Goal: Task Accomplishment & Management: Complete application form

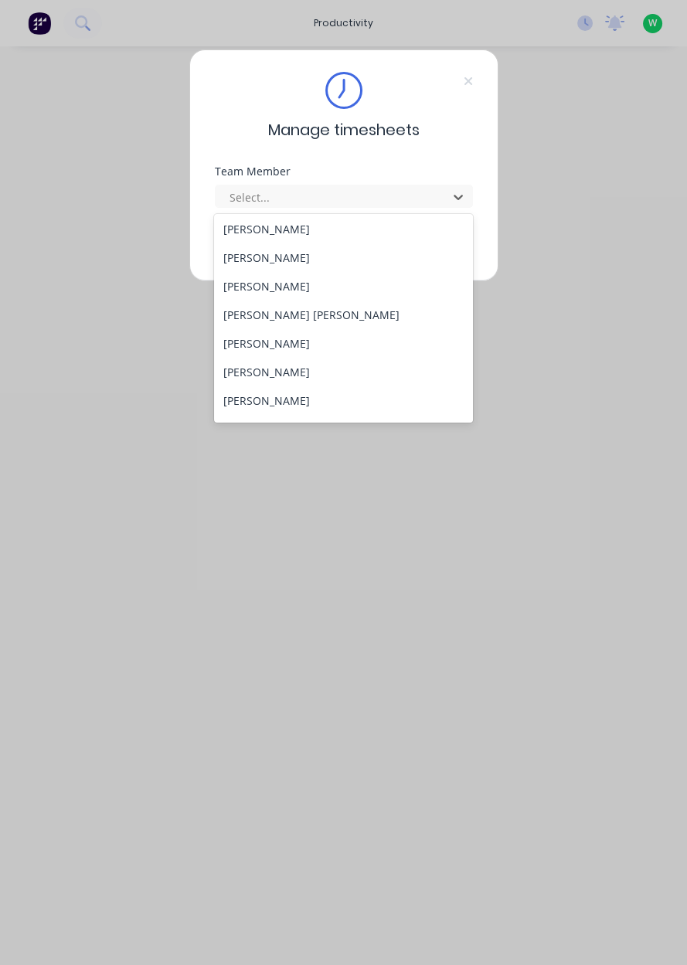
scroll to position [545, 0]
click at [301, 303] on div "[PERSON_NAME] [PERSON_NAME]" at bounding box center [343, 315] width 259 height 29
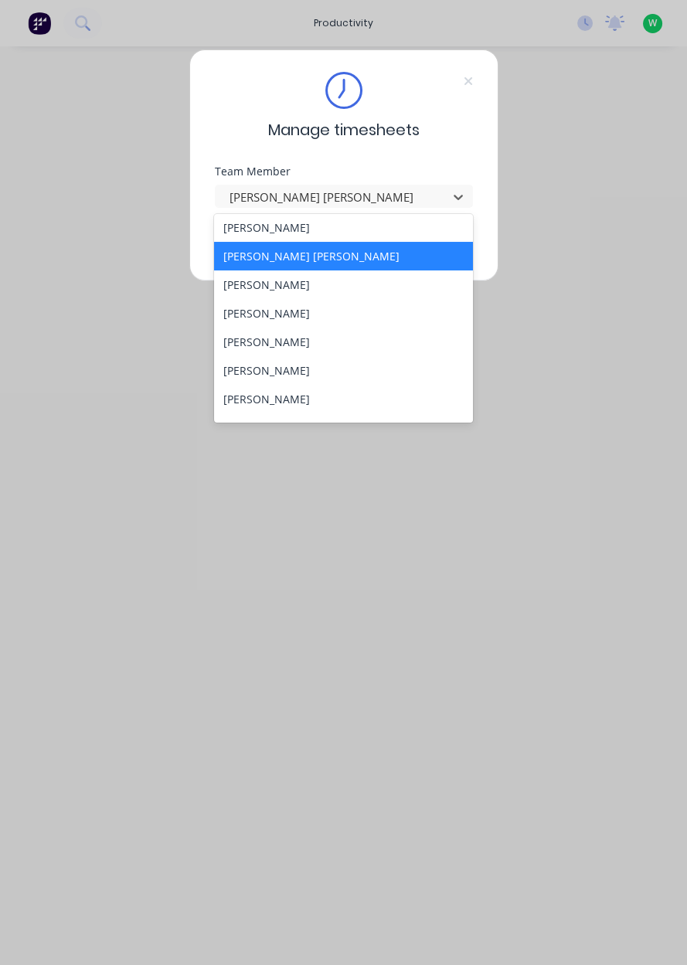
scroll to position [544, 0]
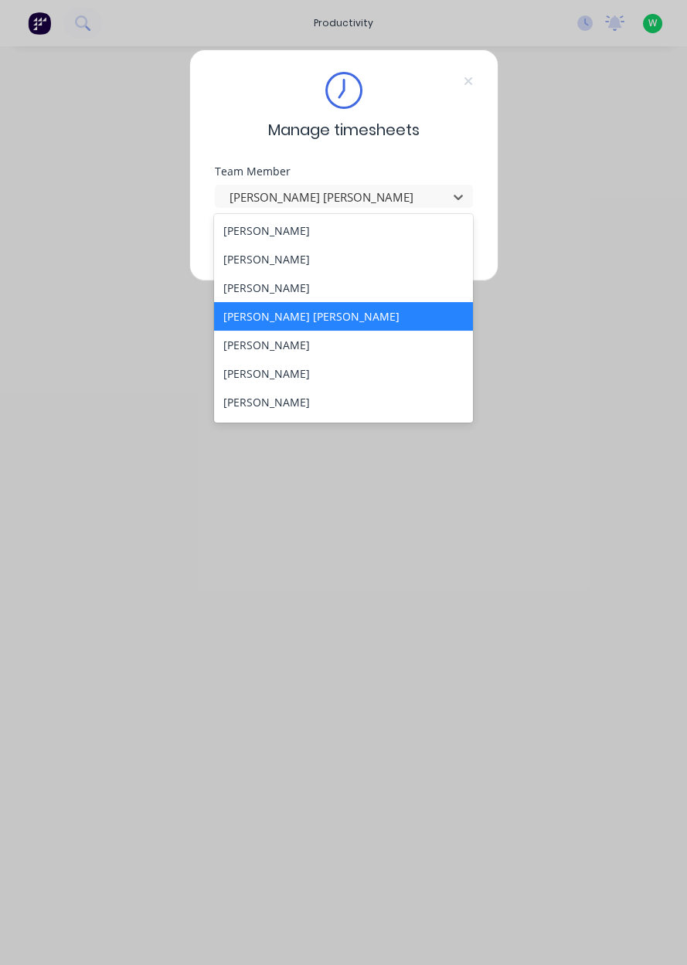
click at [316, 285] on div "[PERSON_NAME]" at bounding box center [343, 288] width 259 height 29
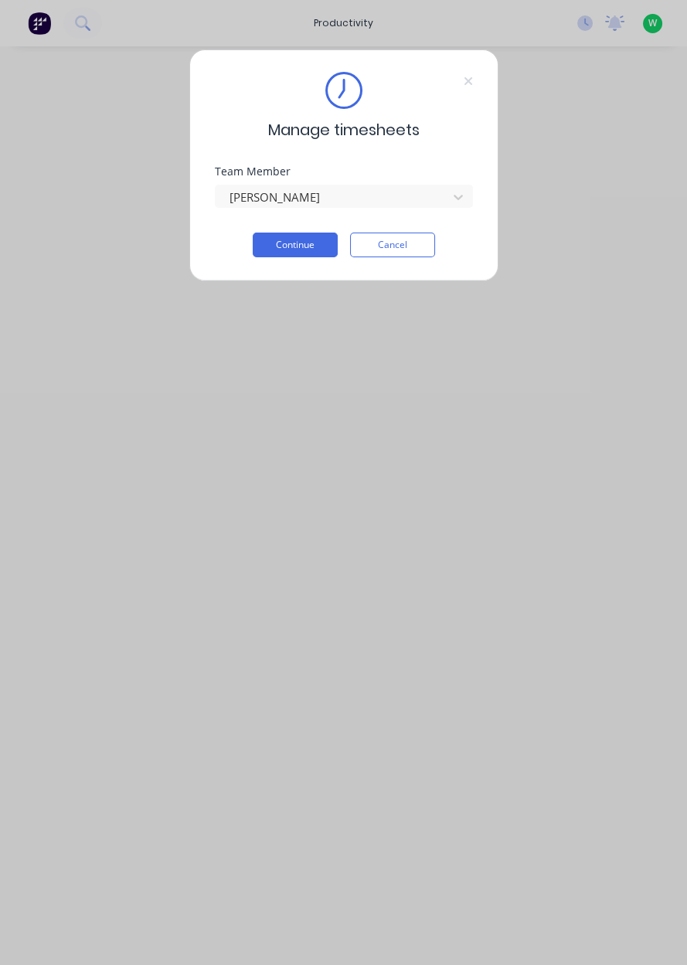
click at [307, 248] on button "Continue" at bounding box center [295, 245] width 85 height 25
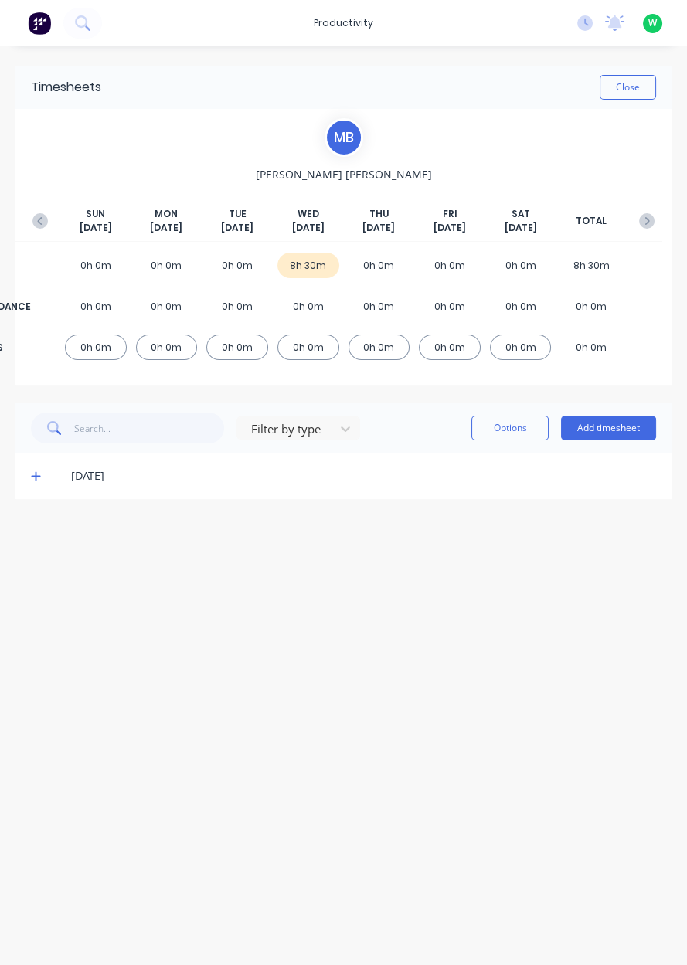
click at [617, 431] on button "Add timesheet" at bounding box center [608, 428] width 95 height 25
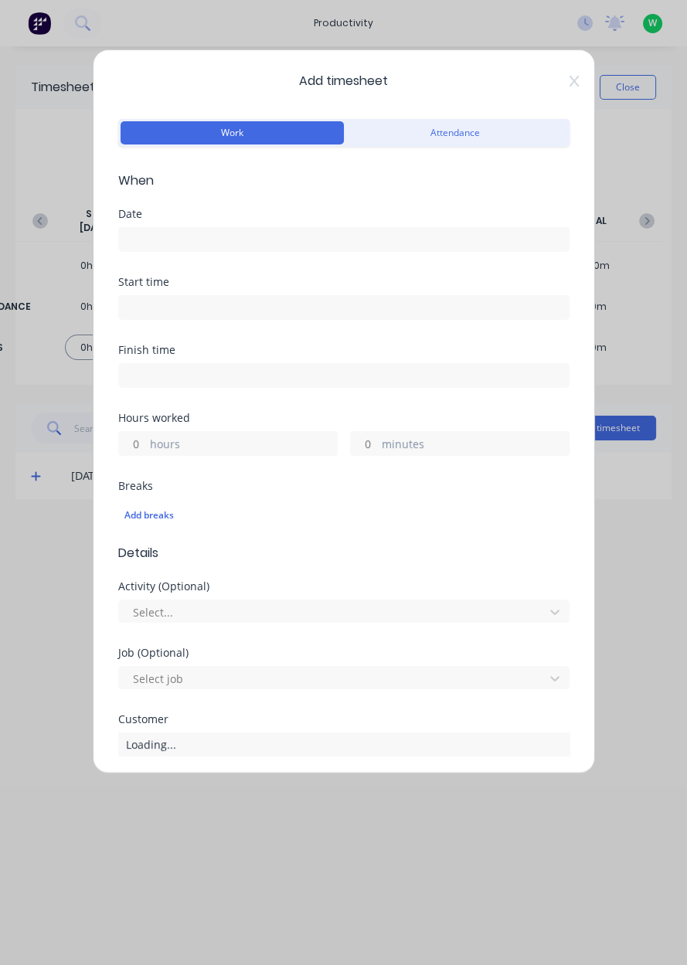
click at [282, 245] on input at bounding box center [344, 239] width 450 height 23
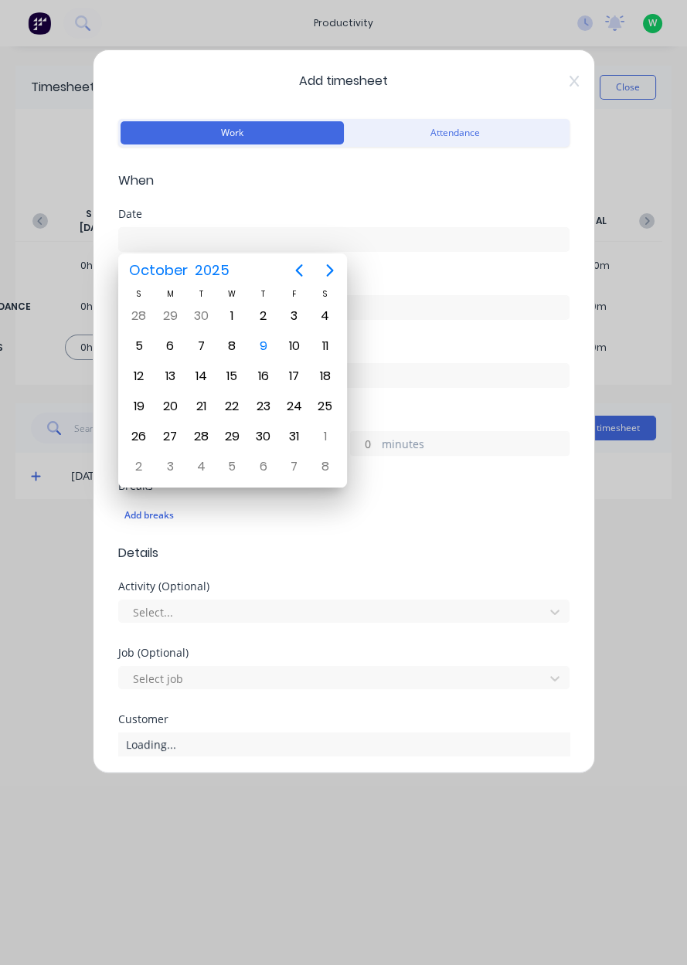
click at [262, 353] on div "9" at bounding box center [263, 346] width 23 height 23
type input "[DATE]"
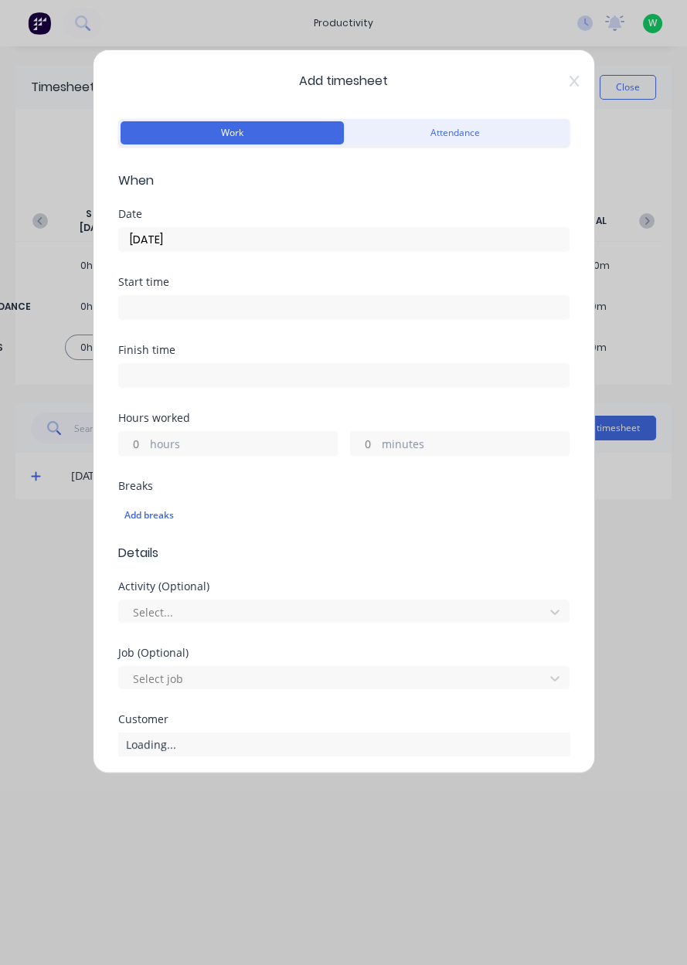
click at [145, 312] on input at bounding box center [344, 307] width 450 height 23
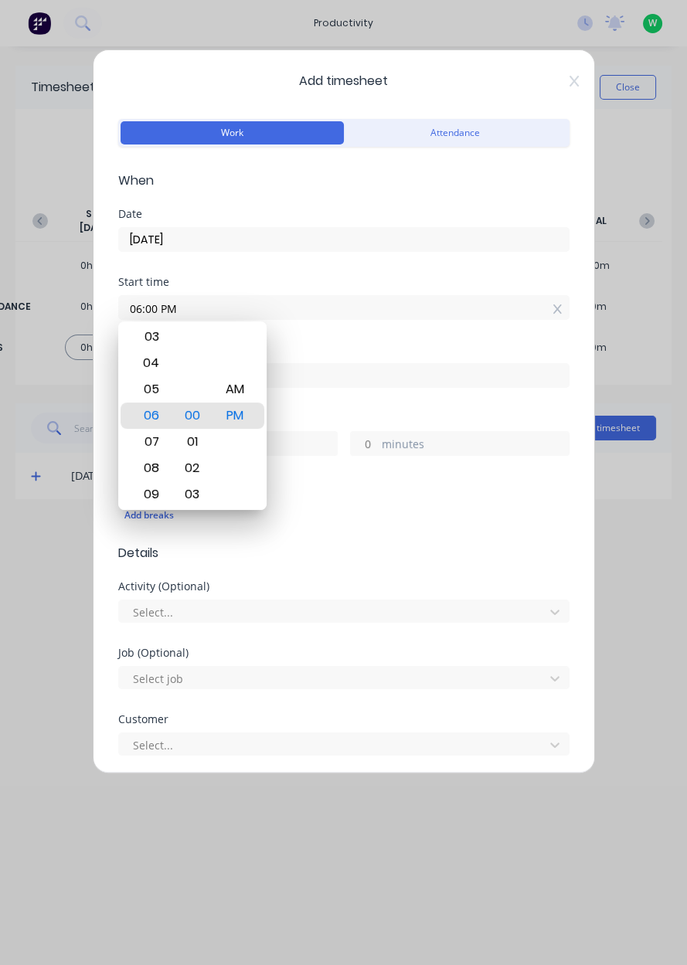
click at [230, 393] on div "AM" at bounding box center [235, 389] width 38 height 26
type input "06:00 AM"
click at [532, 554] on span "Details" at bounding box center [343, 553] width 451 height 19
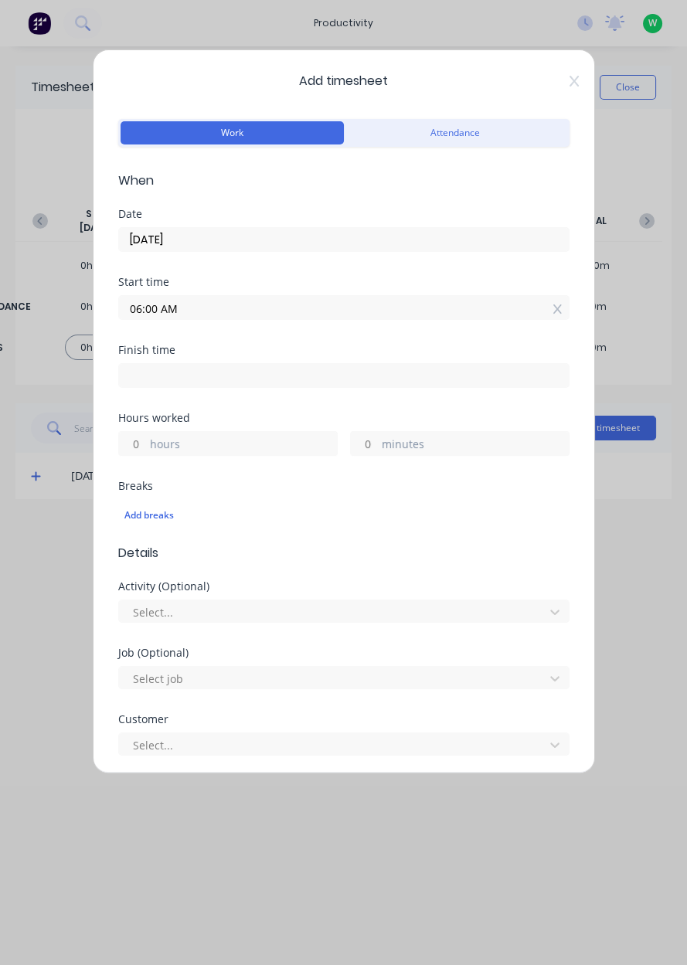
click at [129, 375] on input at bounding box center [344, 375] width 450 height 23
type input "03:03 PM"
type input "9"
type input "3"
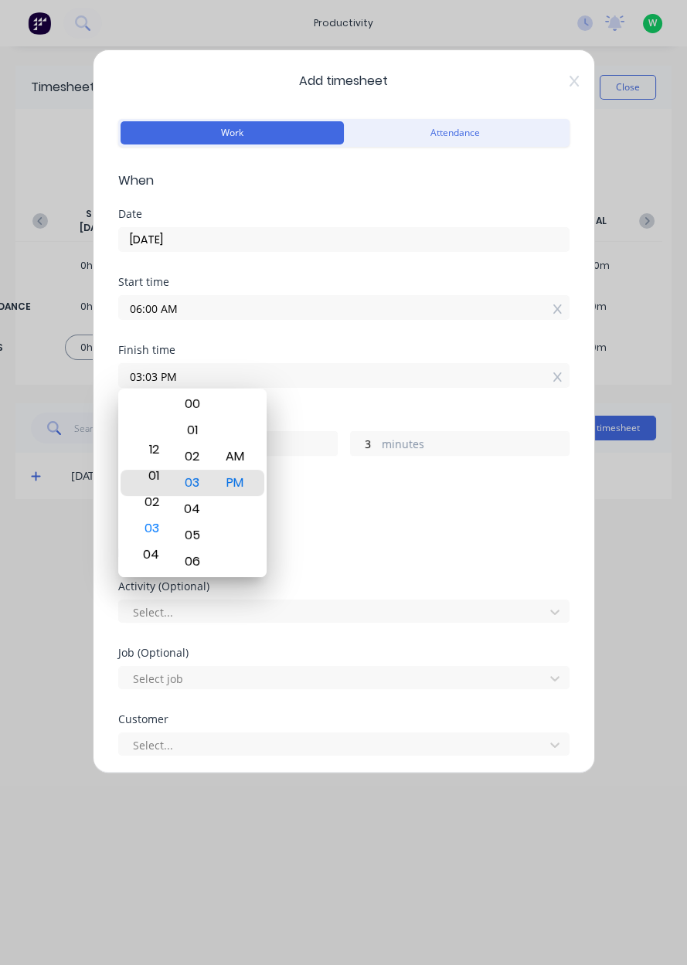
type input "01:03 PM"
type input "7"
type input "01:11 PM"
type input "11"
type input "01:15 PM"
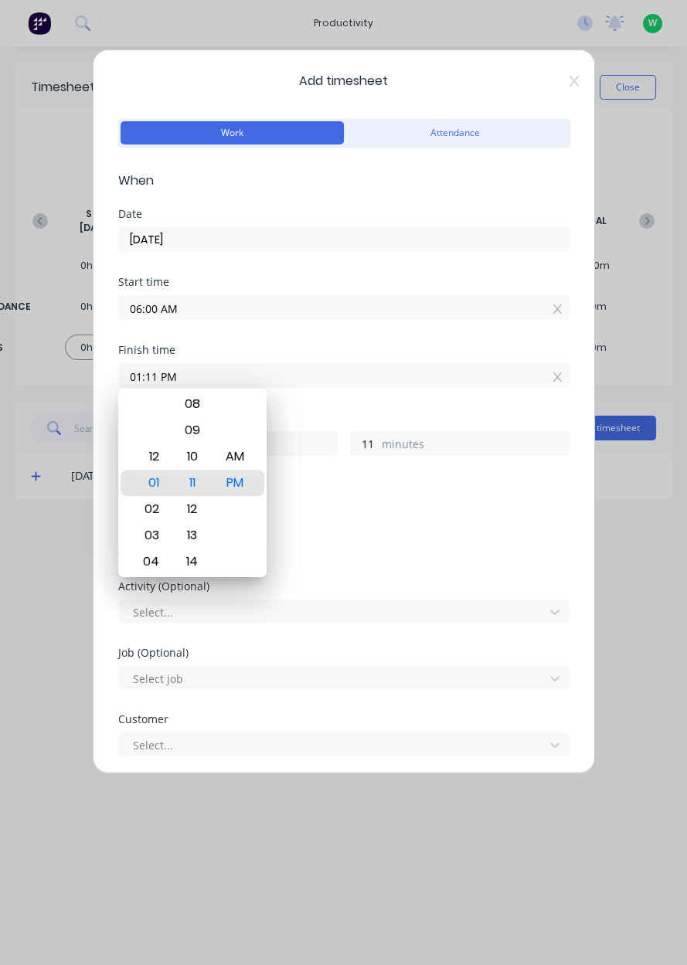
type input "15"
type input "01:22 PM"
type input "22"
type input "01:30 PM"
type input "30"
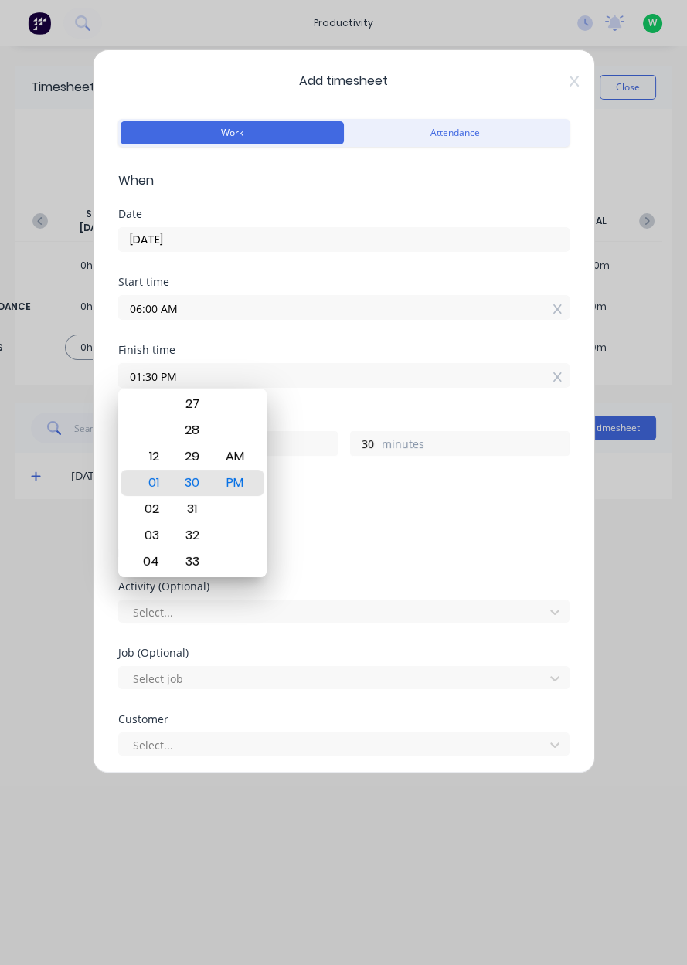
click at [364, 400] on div "Finish time 01:30 PM" at bounding box center [343, 379] width 451 height 68
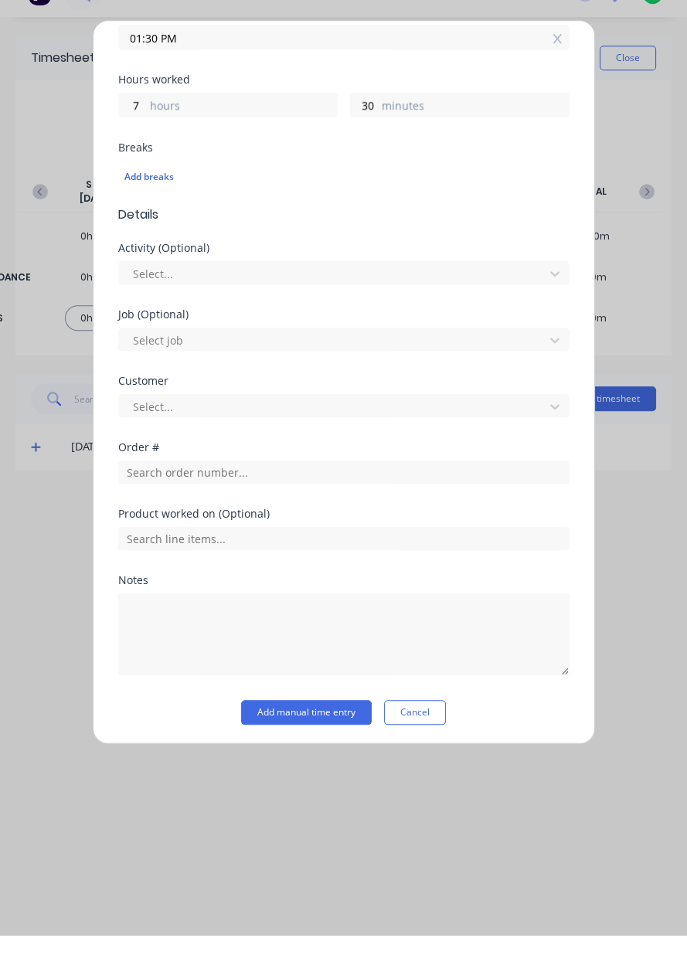
scroll to position [256, 0]
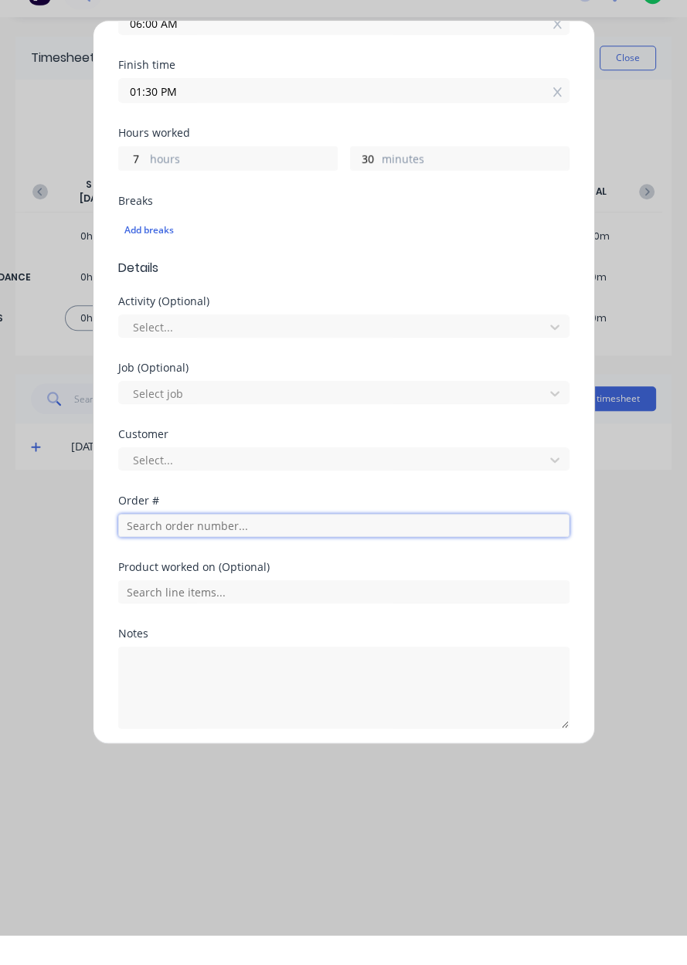
click at [221, 556] on input "text" at bounding box center [343, 554] width 451 height 23
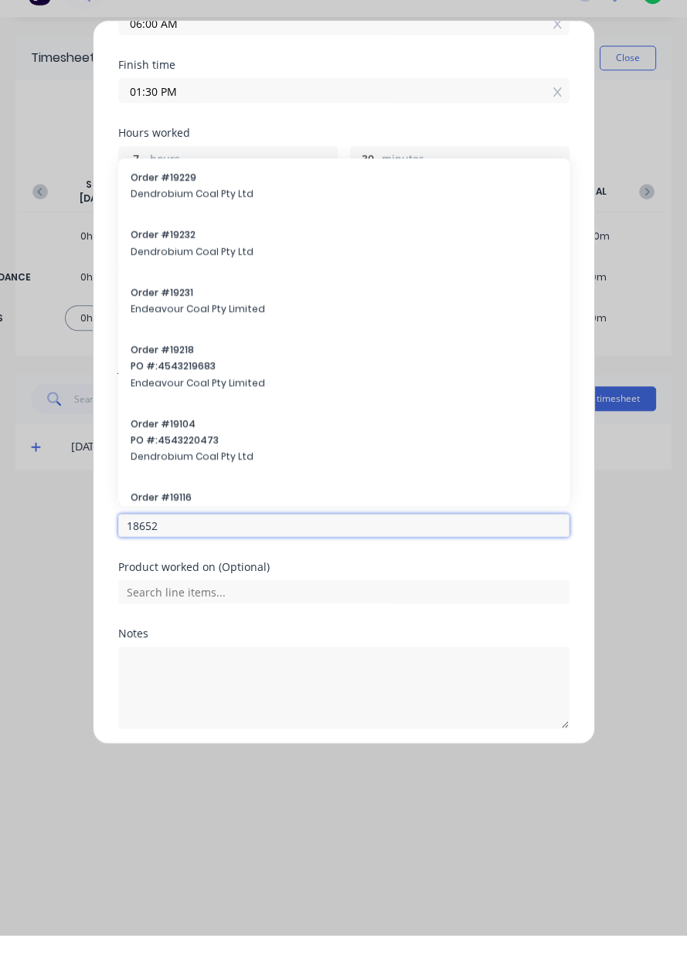
click at [308, 551] on input "18652" at bounding box center [343, 554] width 451 height 23
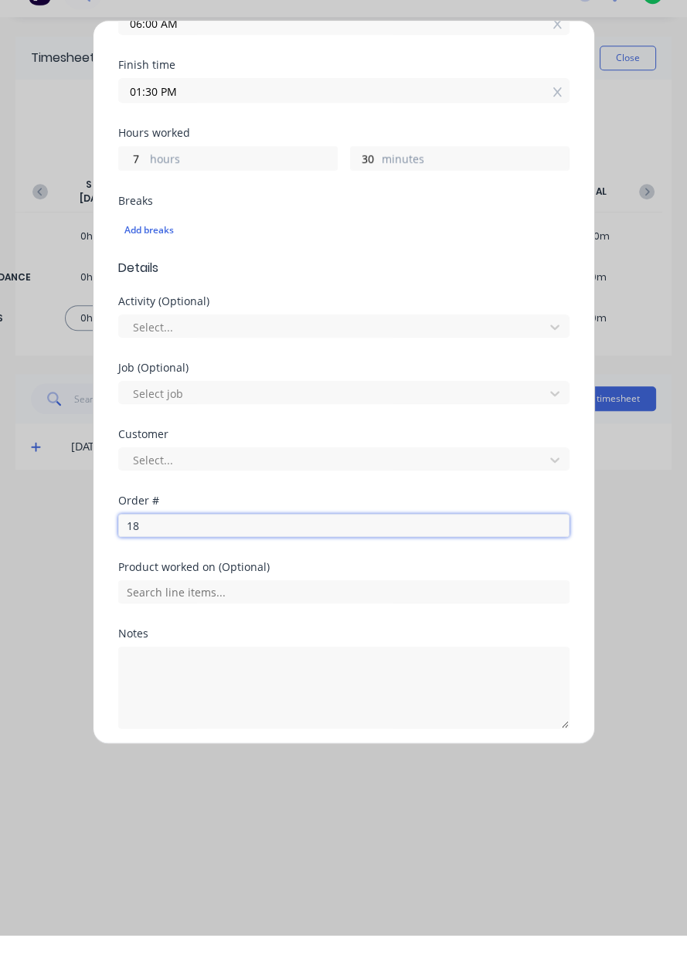
type input "1"
type input "18652"
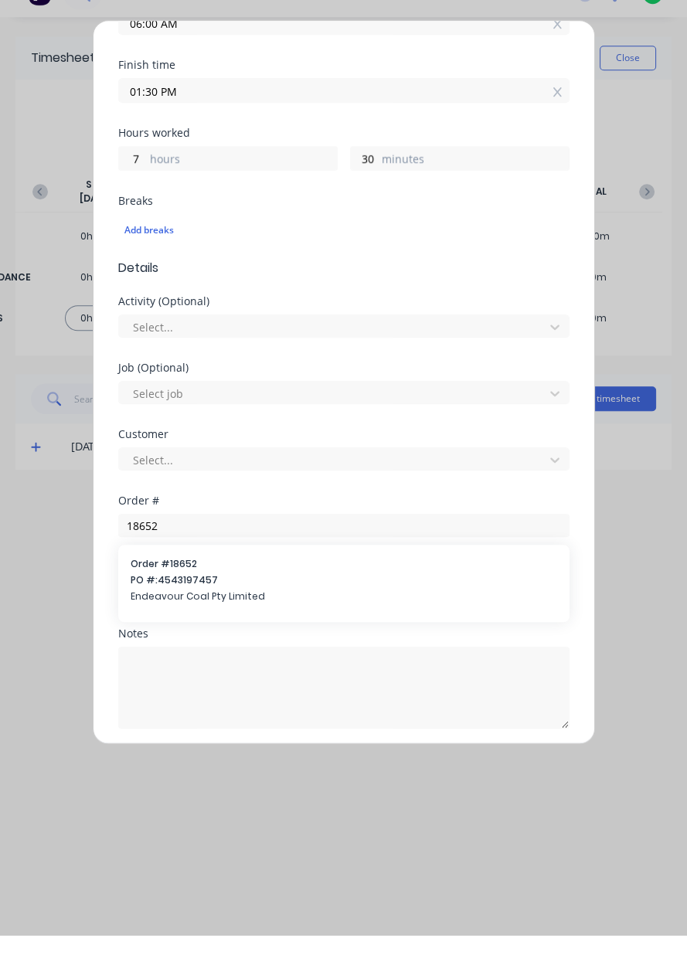
click at [254, 607] on span "PO #: 4543197457" at bounding box center [344, 610] width 427 height 14
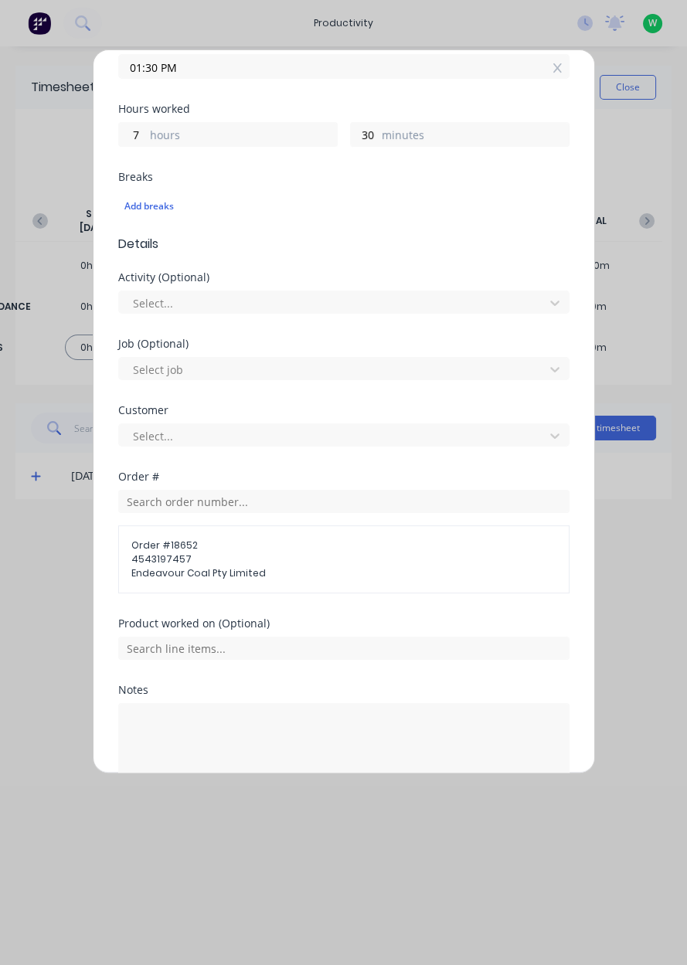
scroll to position [335, 0]
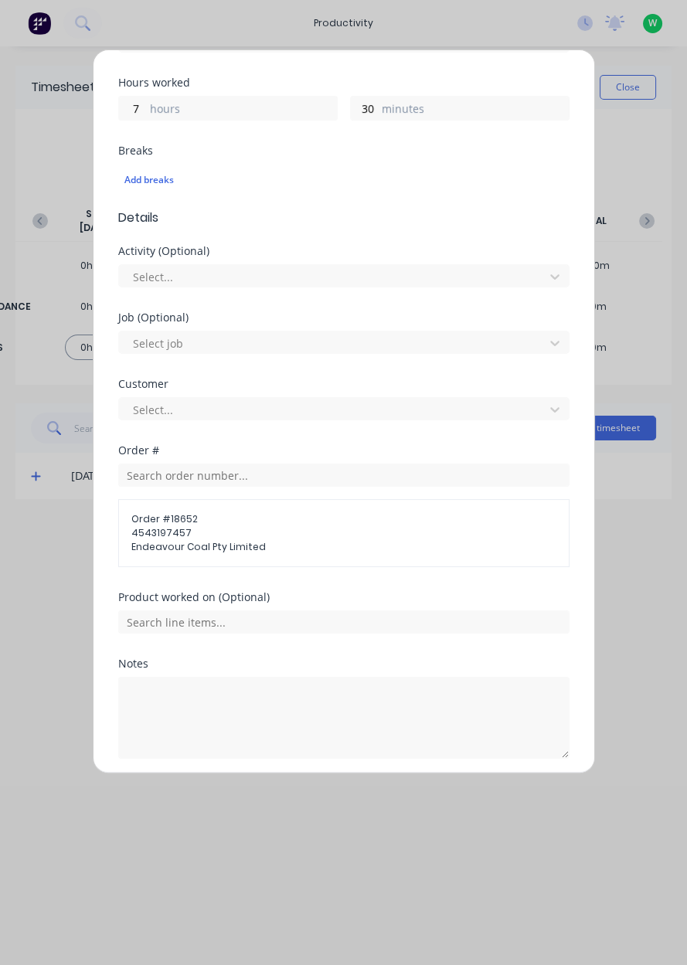
click at [291, 795] on button "Add manual time entry" at bounding box center [306, 796] width 131 height 25
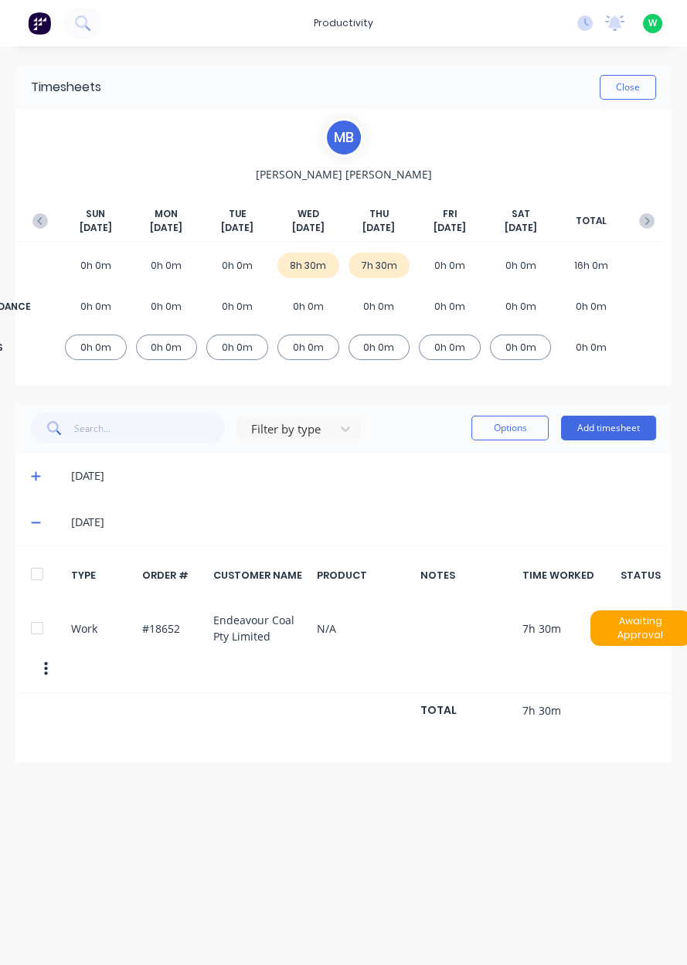
click at [608, 430] on button "Add timesheet" at bounding box center [608, 428] width 95 height 25
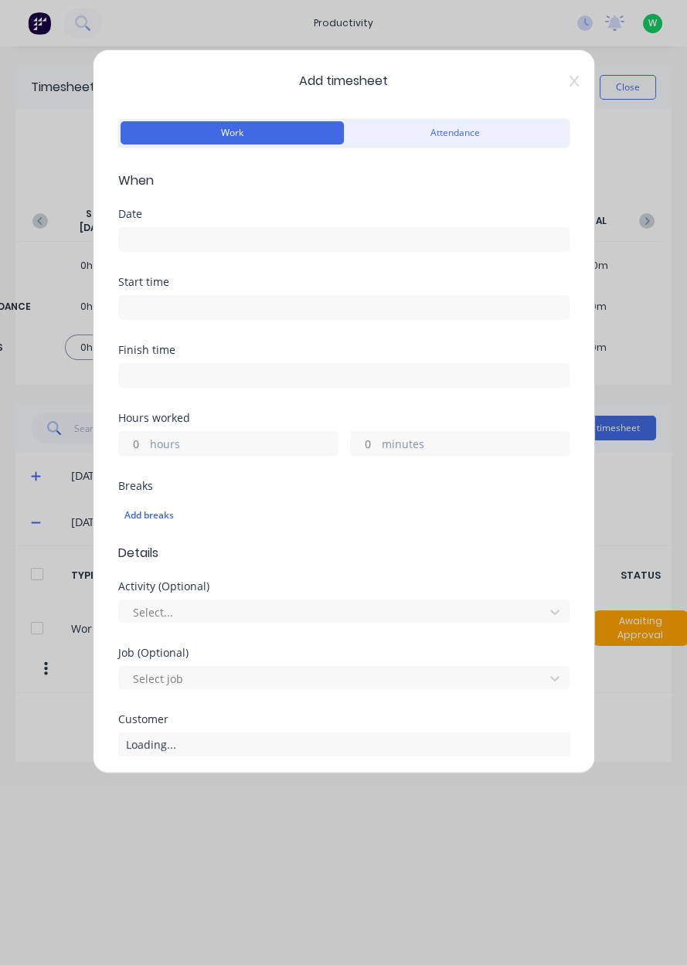
click at [158, 249] on label at bounding box center [343, 239] width 451 height 25
click at [158, 249] on input at bounding box center [344, 239] width 450 height 23
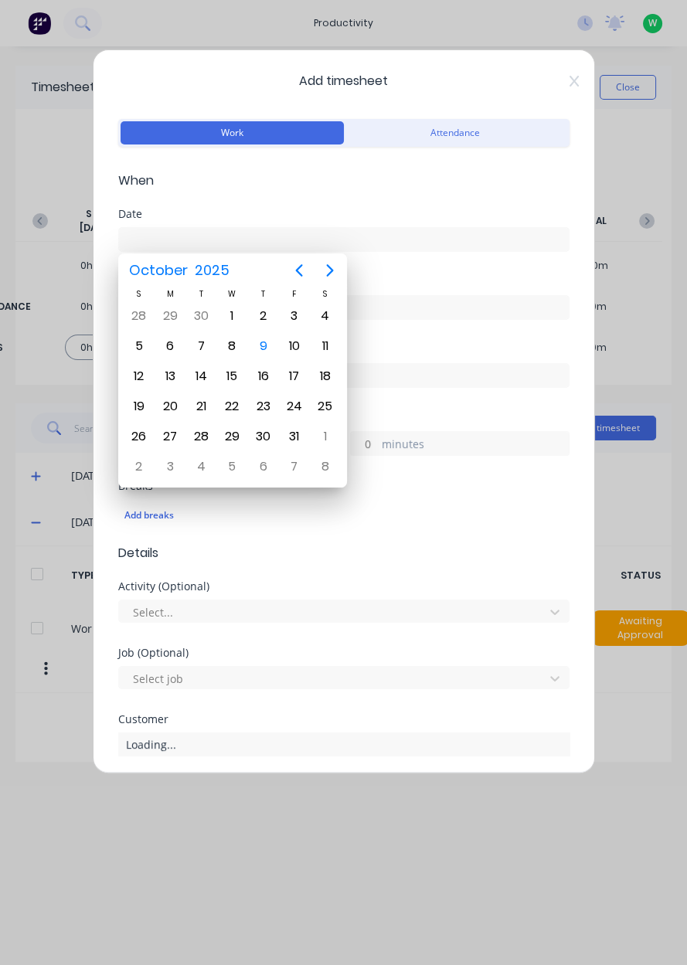
click at [261, 352] on div "9" at bounding box center [263, 346] width 23 height 23
type input "[DATE]"
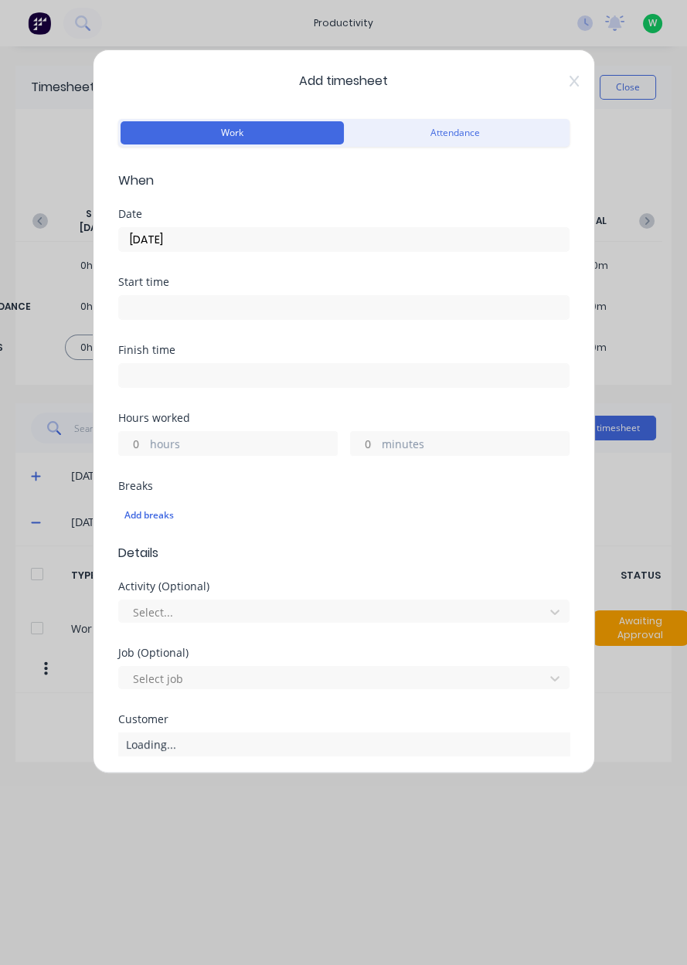
click at [131, 313] on input at bounding box center [344, 307] width 450 height 23
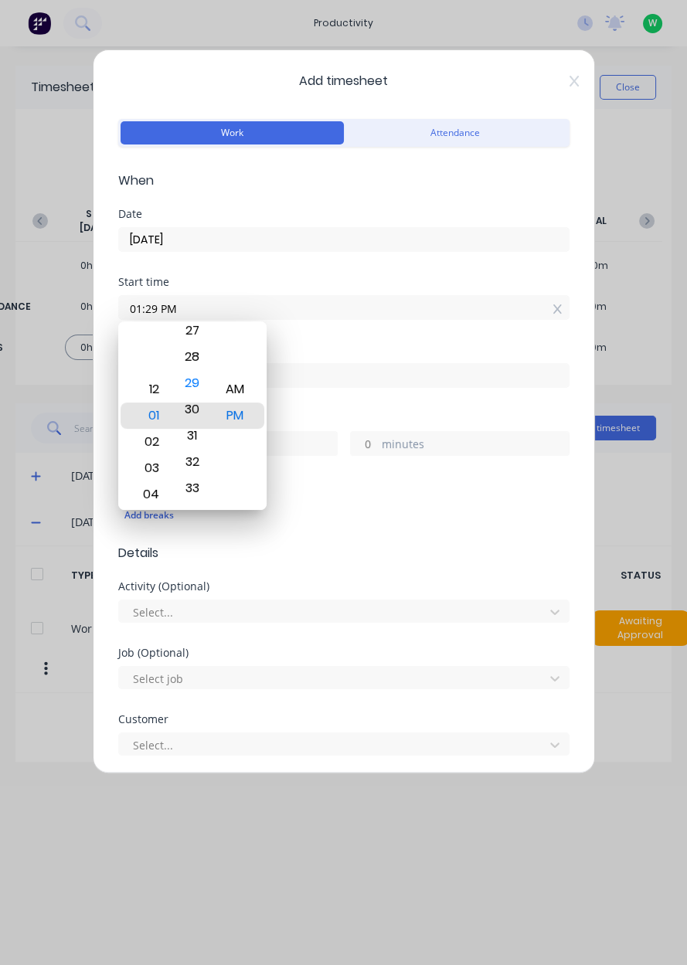
type input "01:30 PM"
click at [238, 419] on div "PM" at bounding box center [235, 416] width 38 height 26
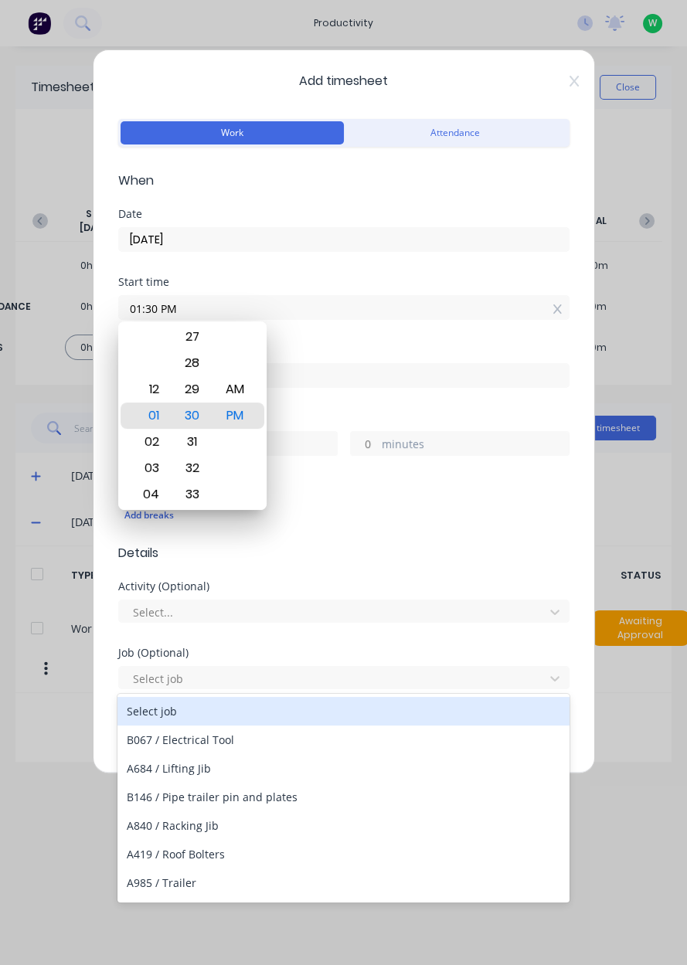
click at [520, 635] on div "Activity (Optional) Select..." at bounding box center [343, 614] width 451 height 66
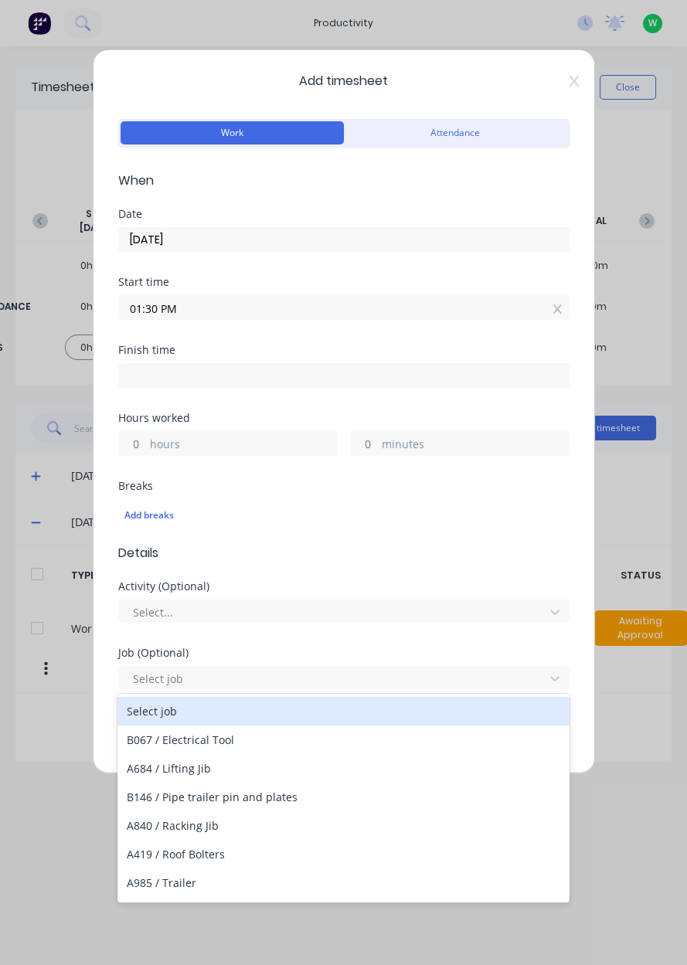
click at [155, 437] on label "hours" at bounding box center [243, 445] width 187 height 19
click at [146, 437] on input "hours" at bounding box center [132, 443] width 27 height 23
click at [133, 370] on input at bounding box center [344, 375] width 450 height 23
type input "01:30 PM"
type input "0"
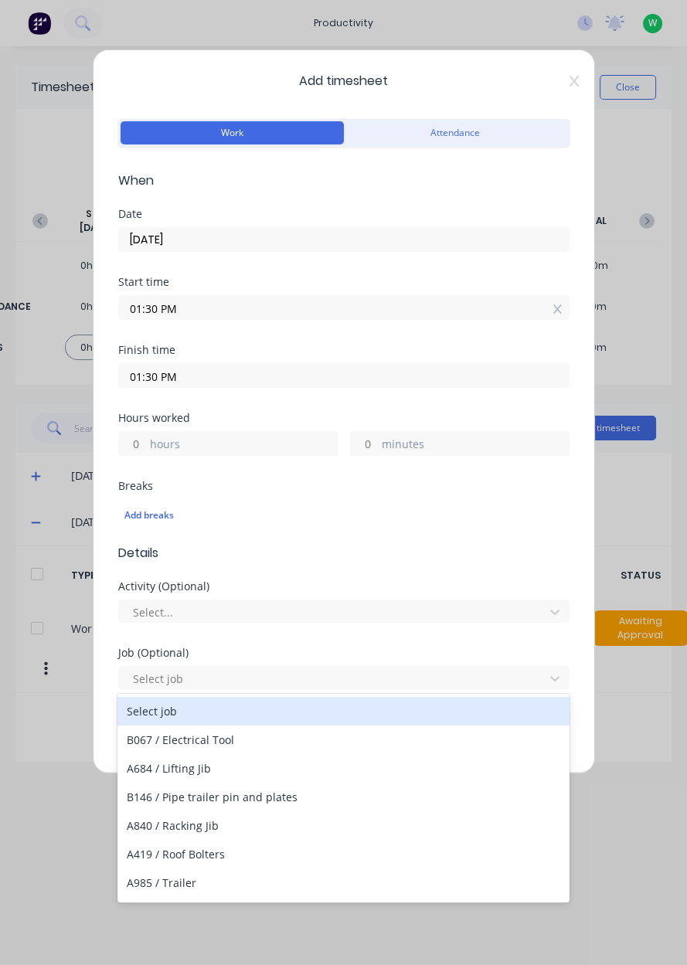
type input "0"
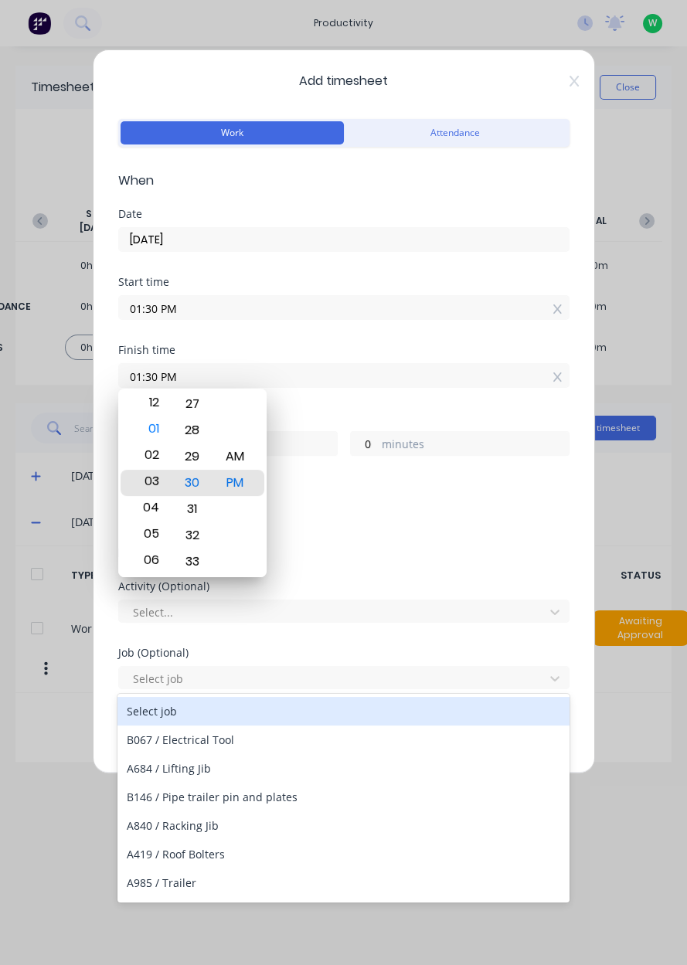
type input "03:30 PM"
type input "2"
click at [193, 508] on div "31" at bounding box center [192, 509] width 38 height 26
type input "03:31 PM"
type input "1"
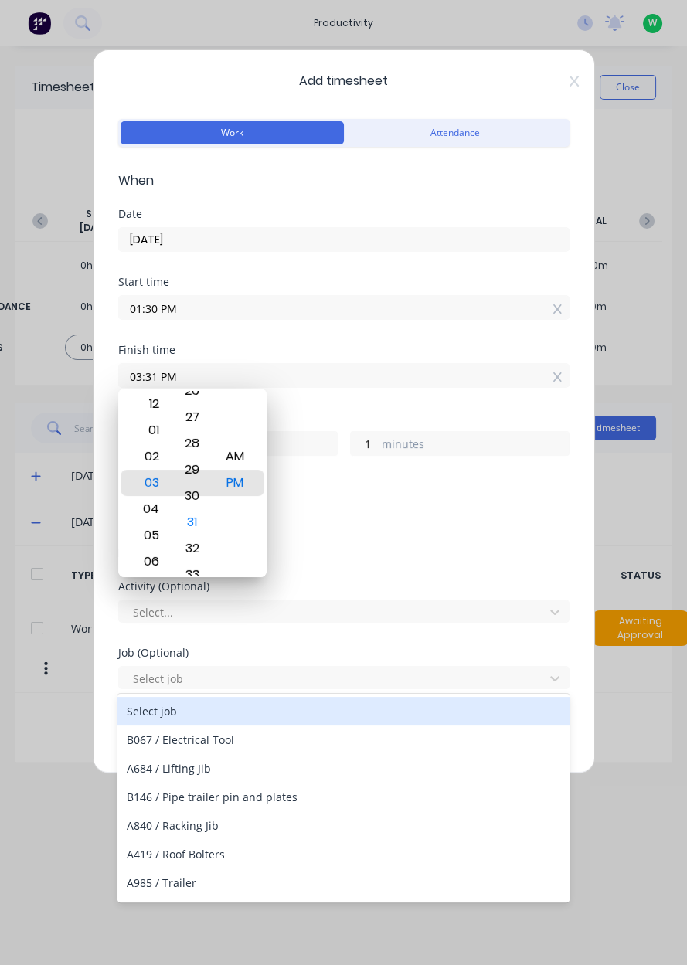
type input "03:29 PM"
type input "1"
type input "59"
type input "03:30 PM"
type input "2"
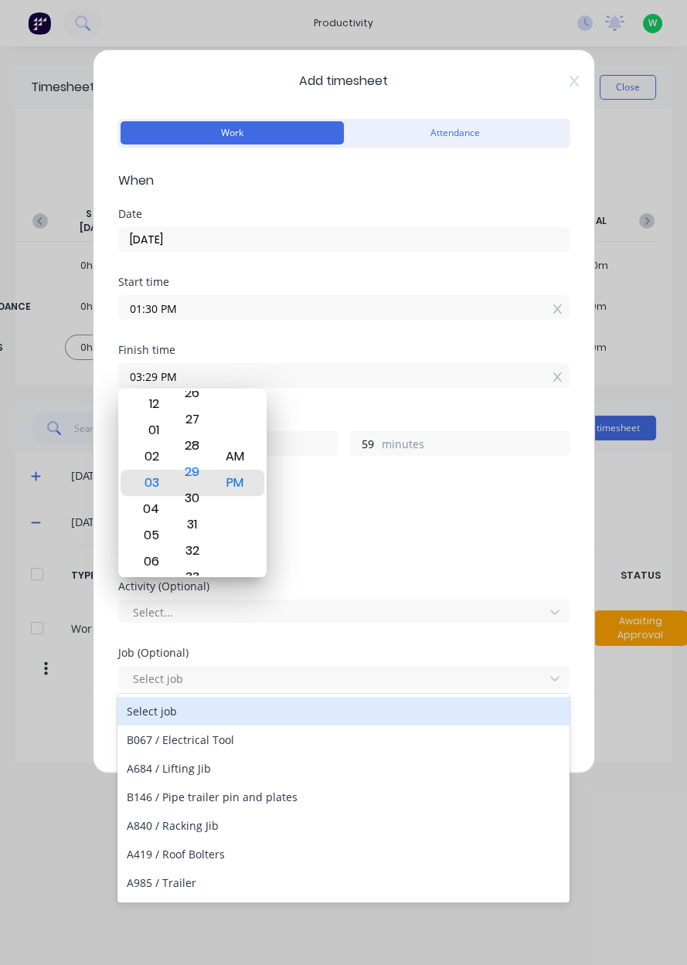
type input "0"
click at [234, 491] on div "PM" at bounding box center [235, 483] width 38 height 26
click at [473, 523] on div "Add breaks" at bounding box center [343, 516] width 439 height 20
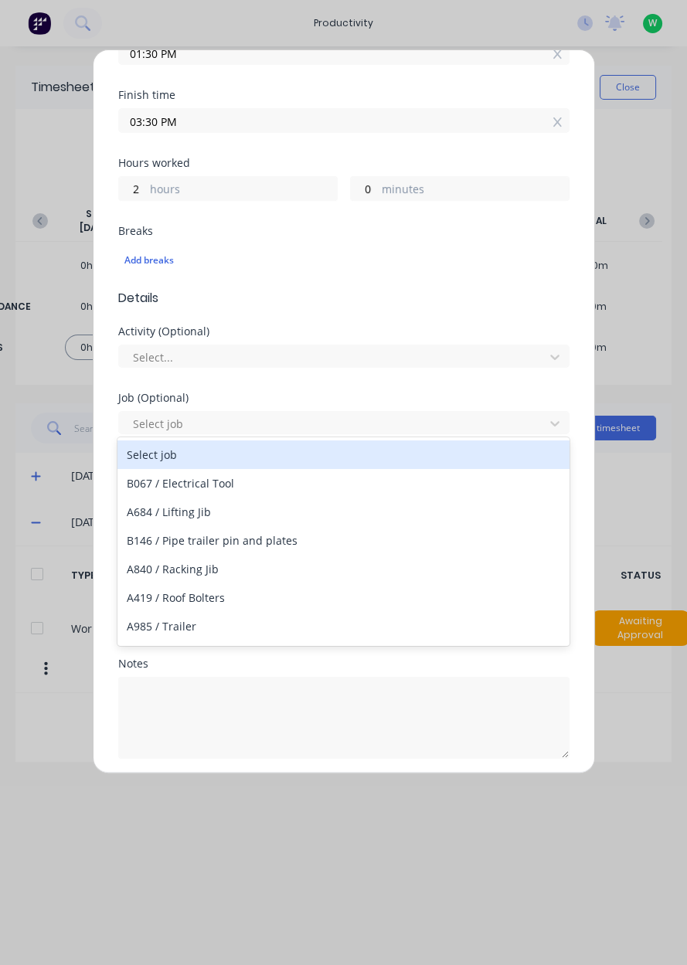
scroll to position [256, 0]
click at [628, 551] on div "Add timesheet Work Attendance When Date 09/10/2025 Start time 01:30 PM Finish t…" at bounding box center [343, 482] width 687 height 965
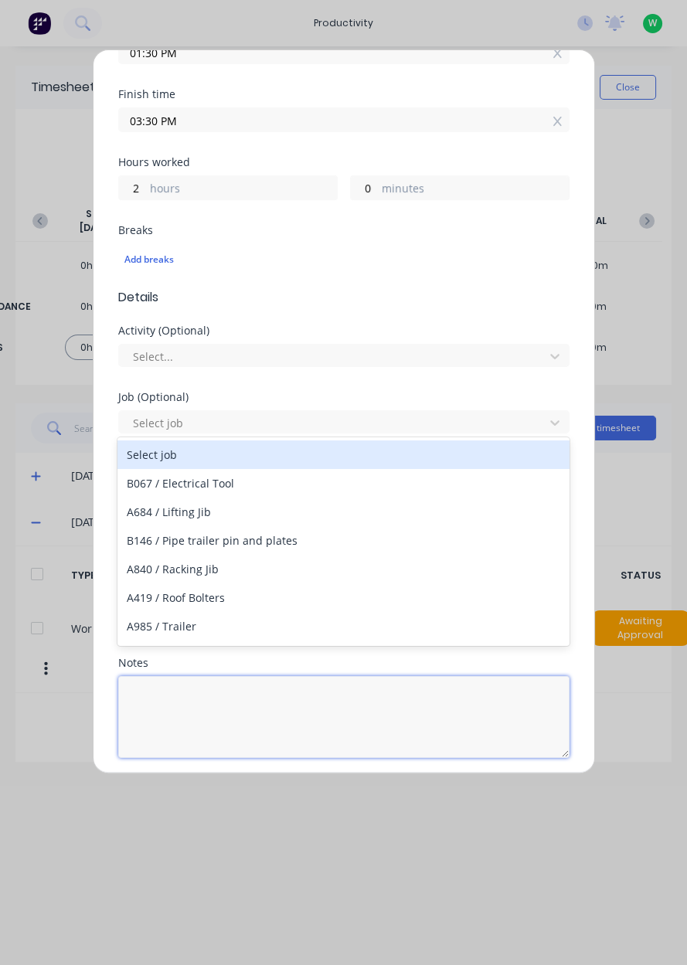
click at [392, 695] on textarea at bounding box center [343, 717] width 451 height 82
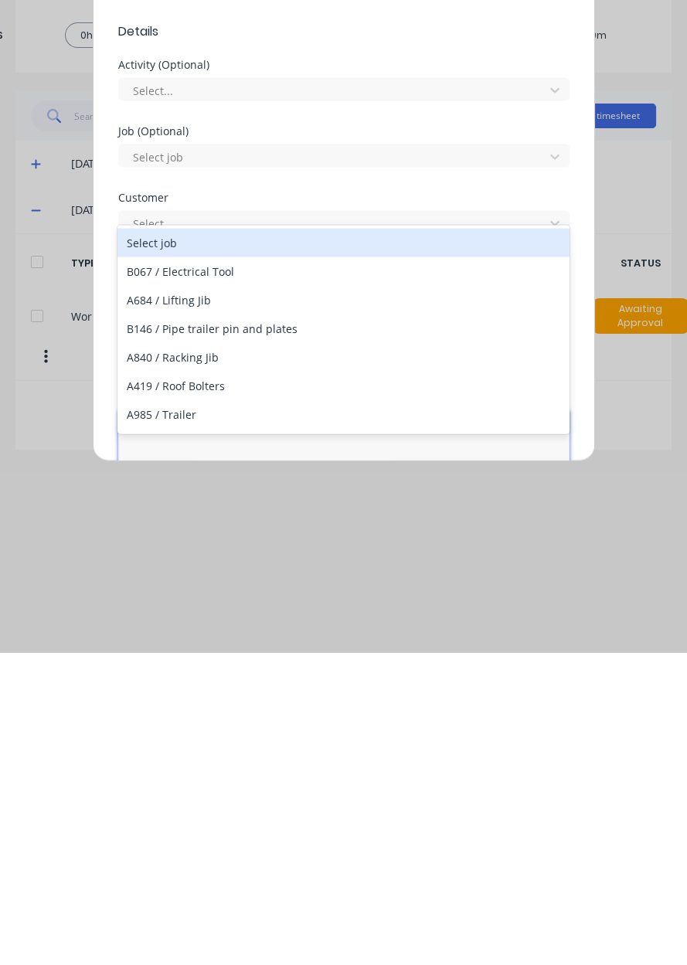
scroll to position [251, 0]
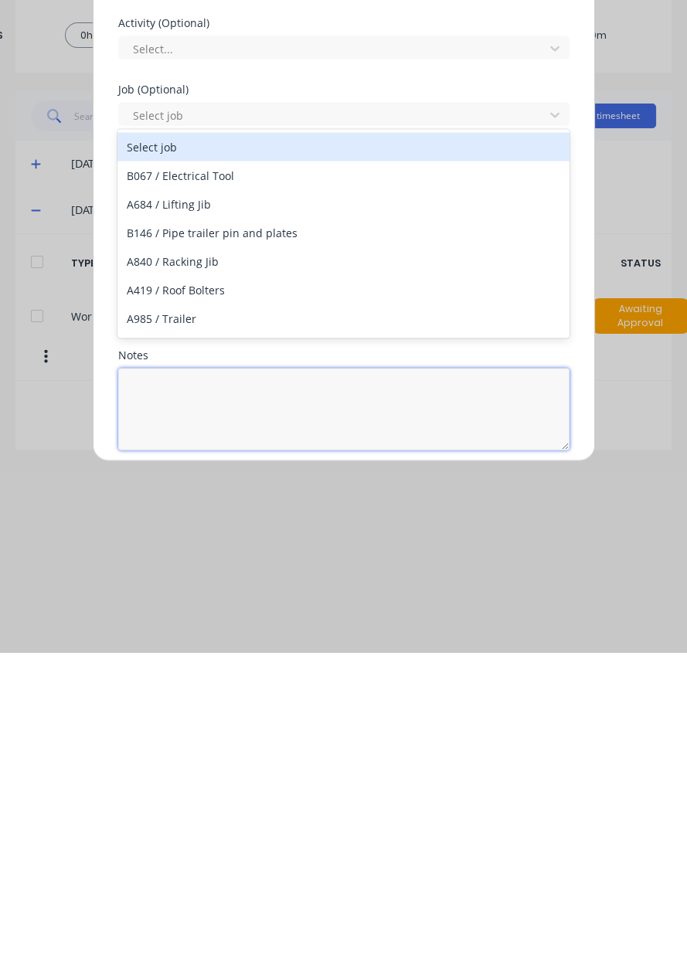
click at [239, 683] on textarea at bounding box center [343, 722] width 451 height 82
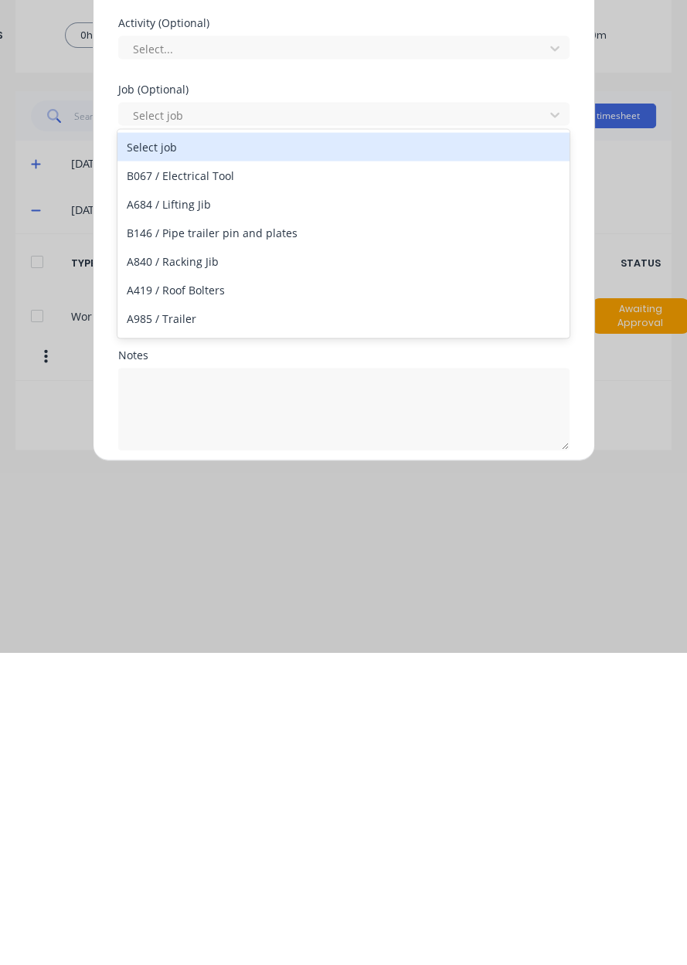
click at [131, 426] on input "text" at bounding box center [132, 428] width 3 height 16
click at [131, 425] on input "text" at bounding box center [132, 428] width 3 height 16
click at [131, 426] on input "text" at bounding box center [132, 428] width 3 height 16
click at [541, 448] on div "Select job" at bounding box center [343, 459] width 452 height 29
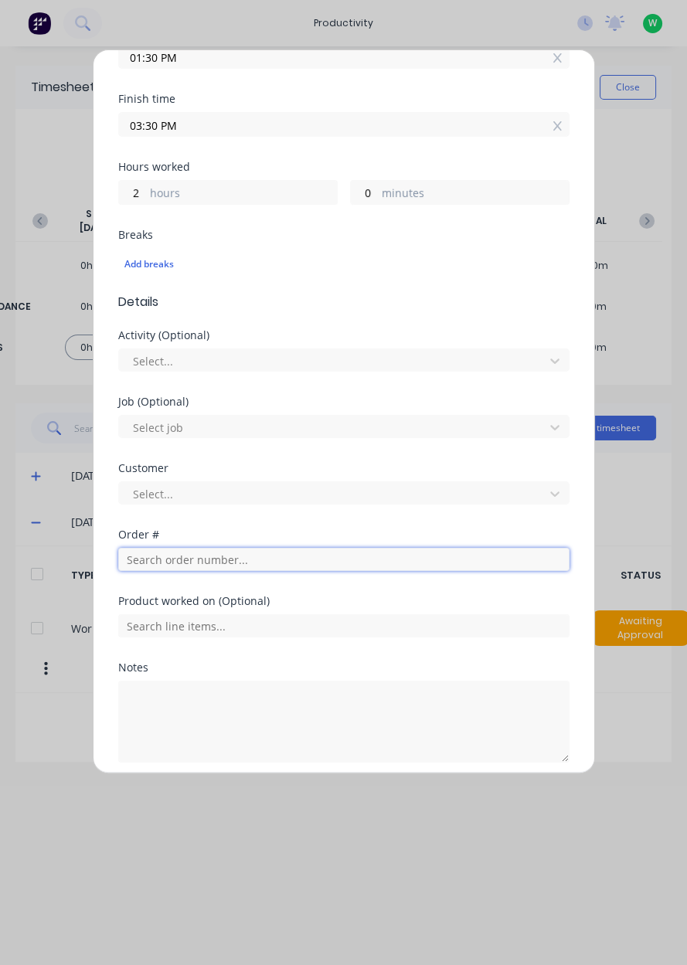
click at [417, 559] on input "text" at bounding box center [343, 559] width 451 height 23
type input "19224"
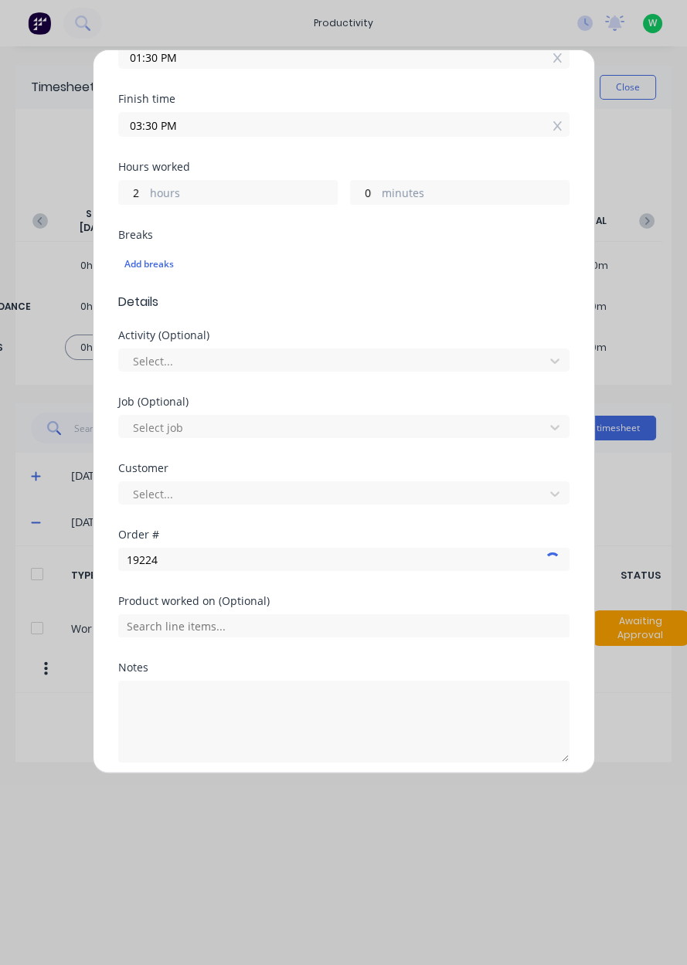
click at [664, 584] on div "Add timesheet Work Attendance When Date 09/10/2025 Start time 01:30 PM Finish t…" at bounding box center [343, 482] width 687 height 965
click at [150, 563] on input "19224" at bounding box center [343, 559] width 451 height 23
click at [156, 619] on input "text" at bounding box center [343, 626] width 451 height 23
click at [192, 618] on input "text" at bounding box center [343, 626] width 451 height 23
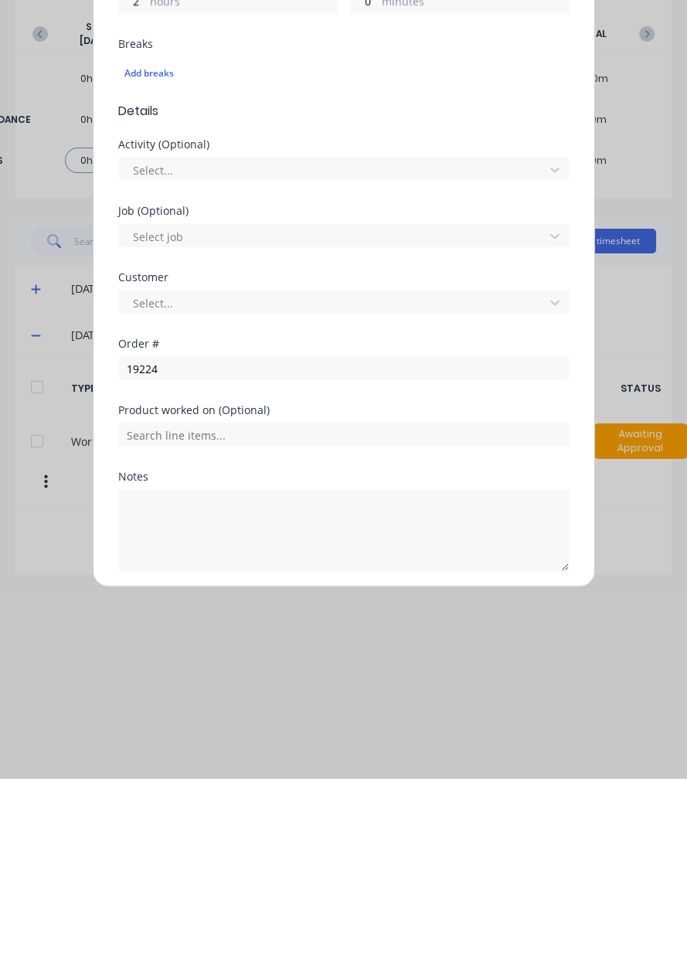
click at [284, 797] on button "Add manual time entry" at bounding box center [306, 795] width 131 height 25
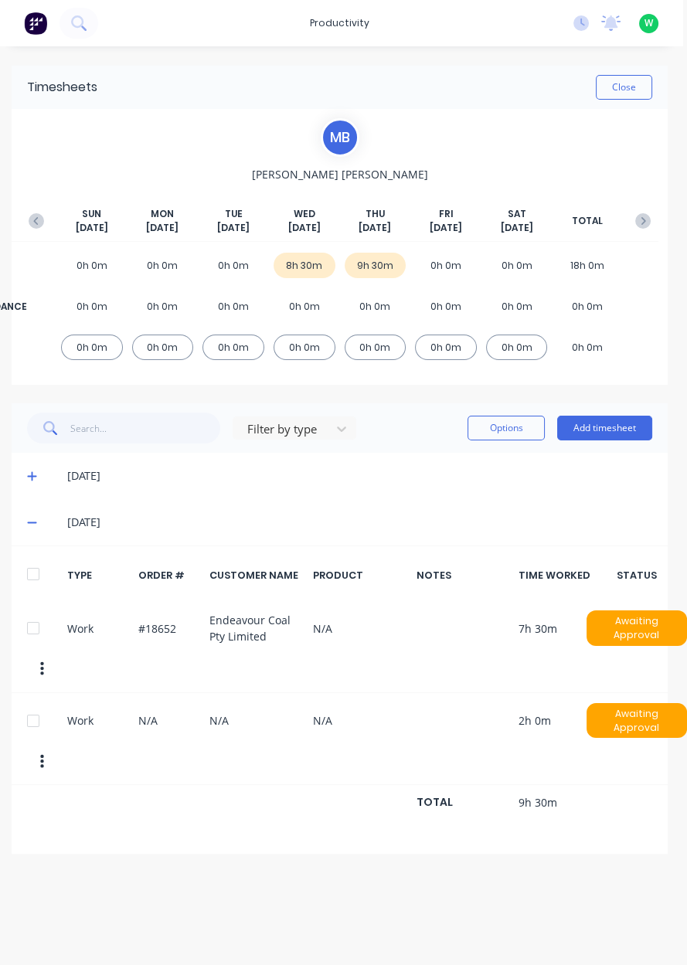
scroll to position [0, 4]
click at [625, 91] on button "Close" at bounding box center [624, 87] width 56 height 25
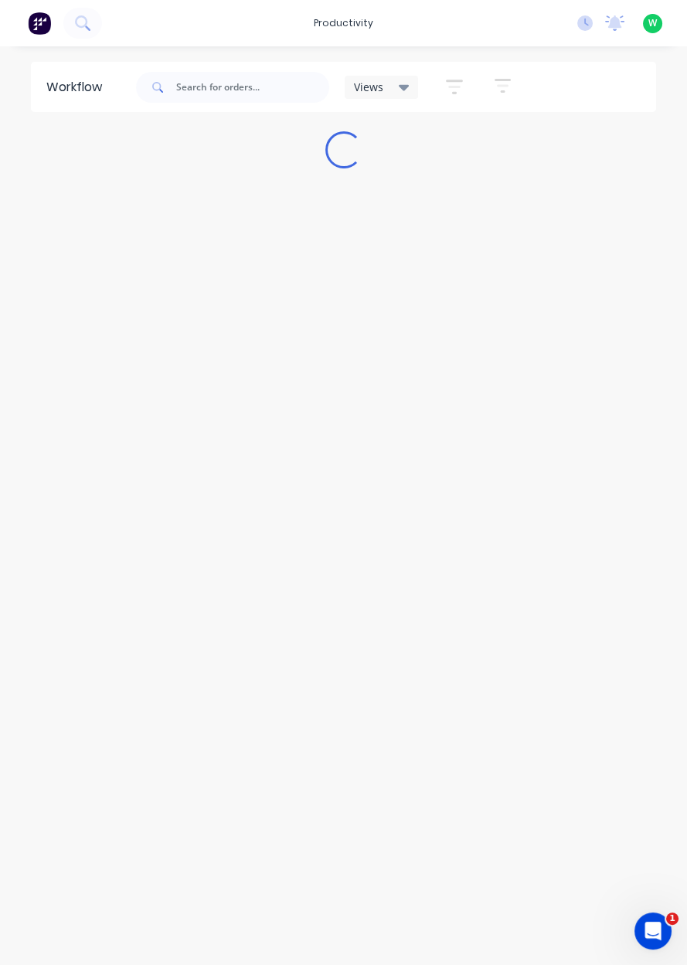
click at [337, 19] on div "productivity" at bounding box center [343, 23] width 75 height 23
click at [397, 170] on div "Timesheets" at bounding box center [384, 168] width 58 height 14
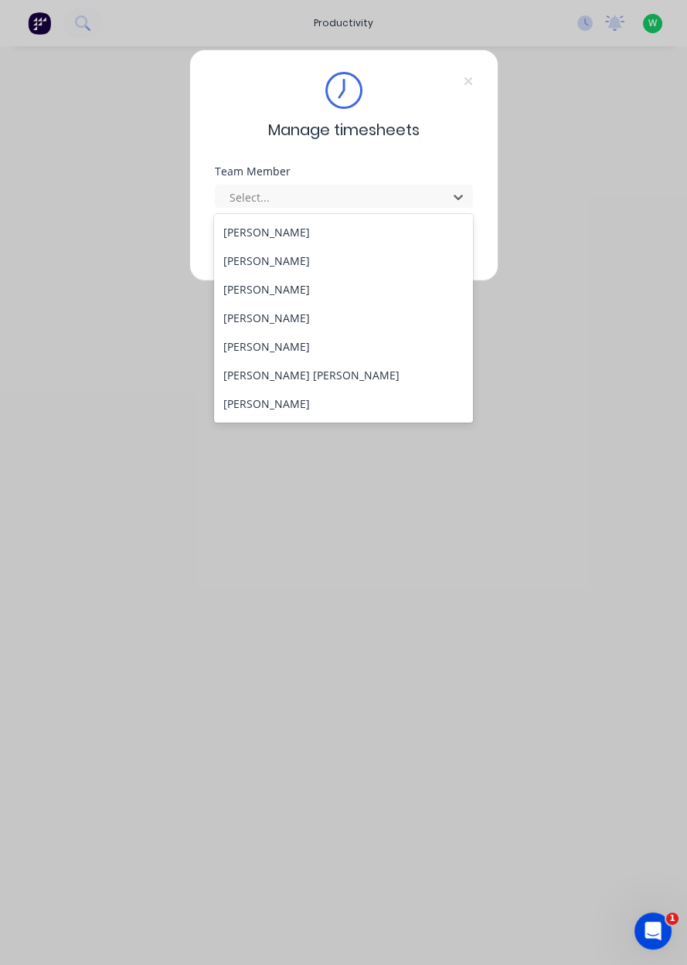
scroll to position [143, 0]
click at [680, 414] on div "Manage timesheets Team Member 29 results available. Use Up and Down to choose o…" at bounding box center [343, 482] width 687 height 965
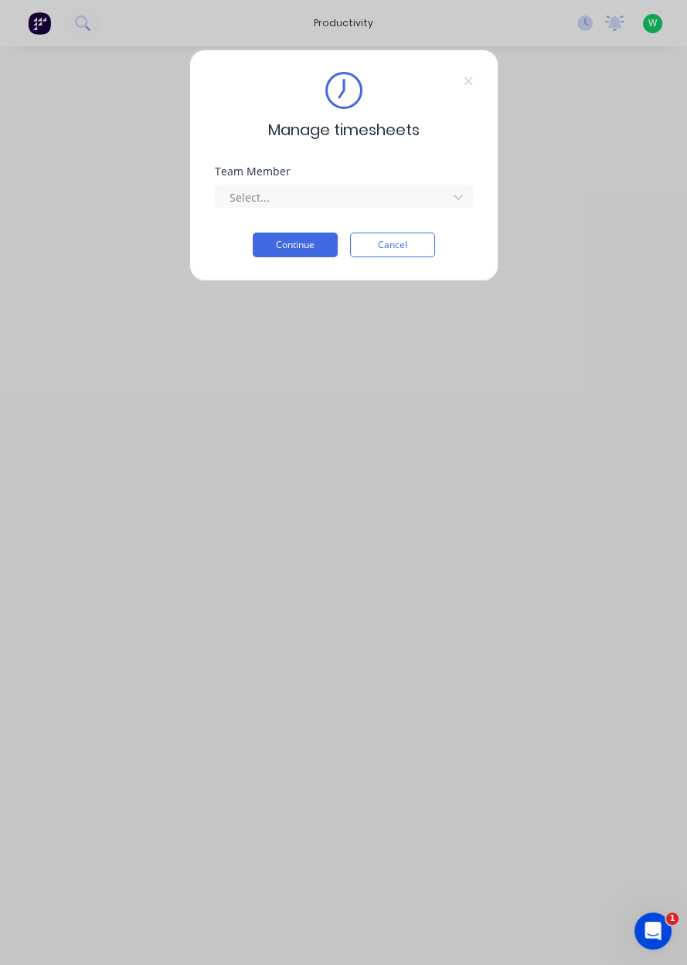
click at [282, 327] on div "Manage timesheets Team Member Select... Continue Cancel" at bounding box center [343, 482] width 687 height 965
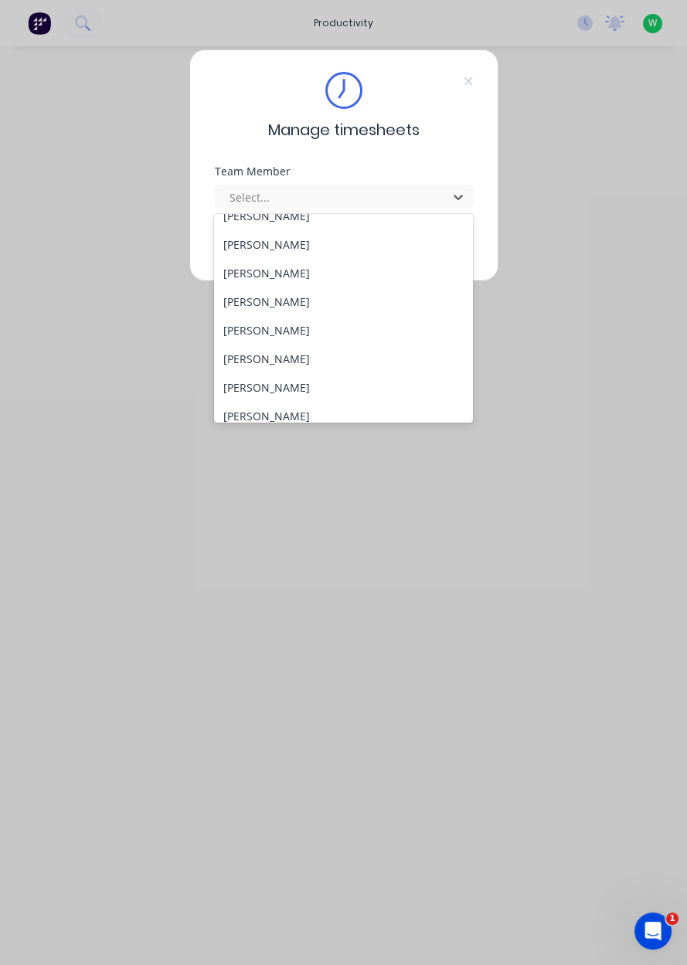
scroll to position [79, 0]
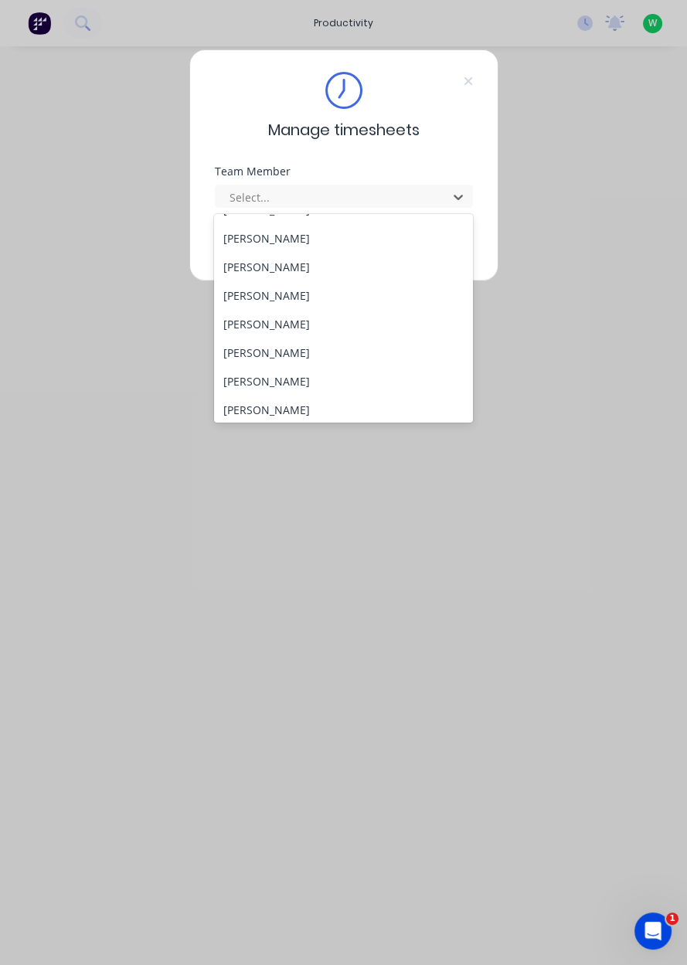
click at [298, 382] on div "[PERSON_NAME]" at bounding box center [343, 381] width 259 height 29
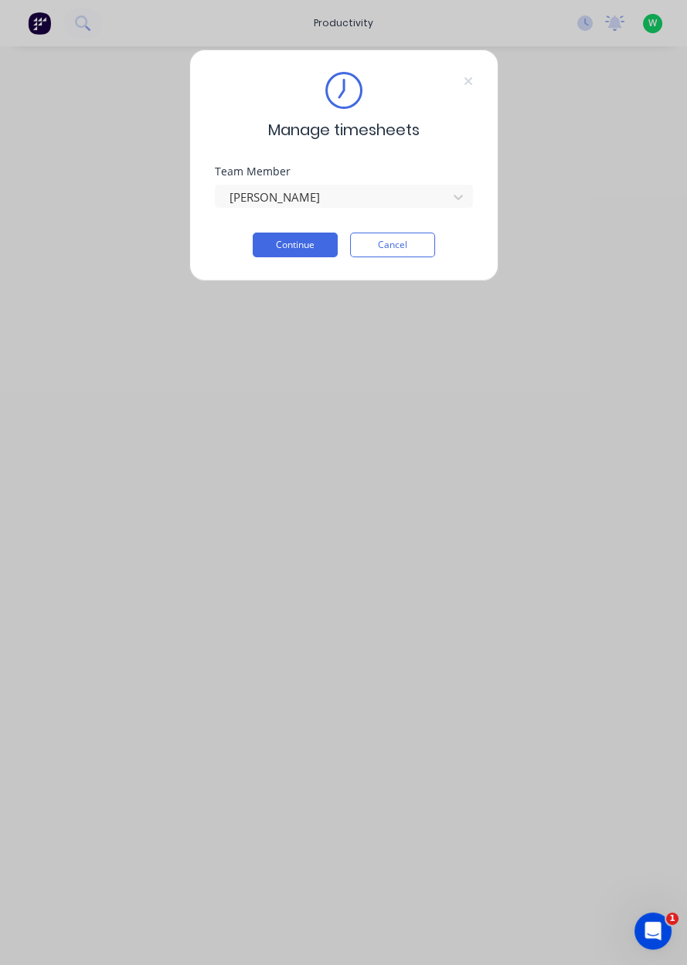
click at [308, 247] on button "Continue" at bounding box center [295, 245] width 85 height 25
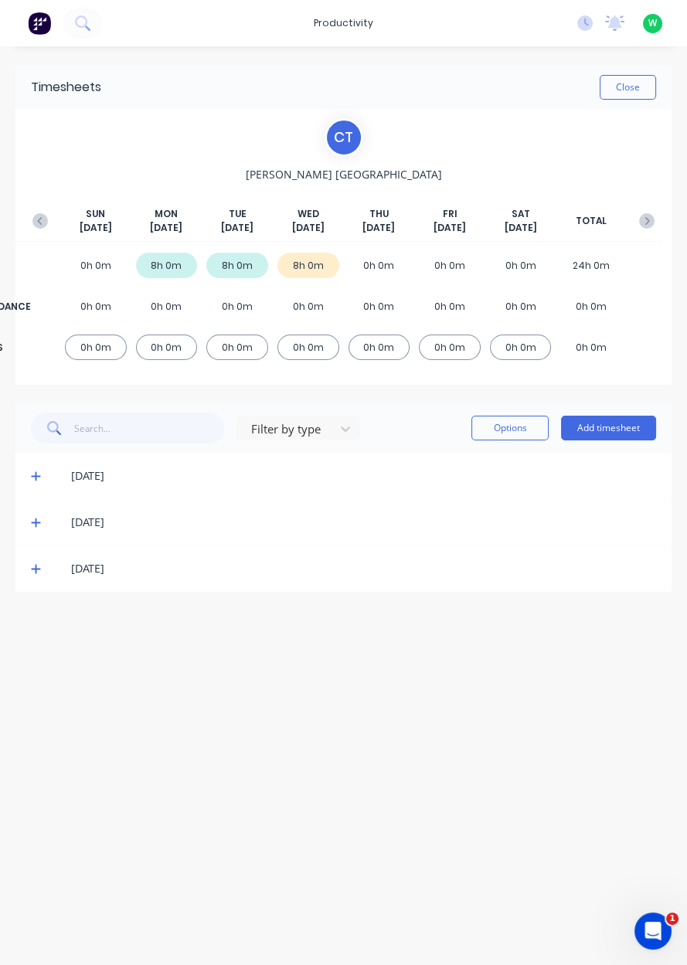
click at [625, 431] on button "Add timesheet" at bounding box center [608, 428] width 95 height 25
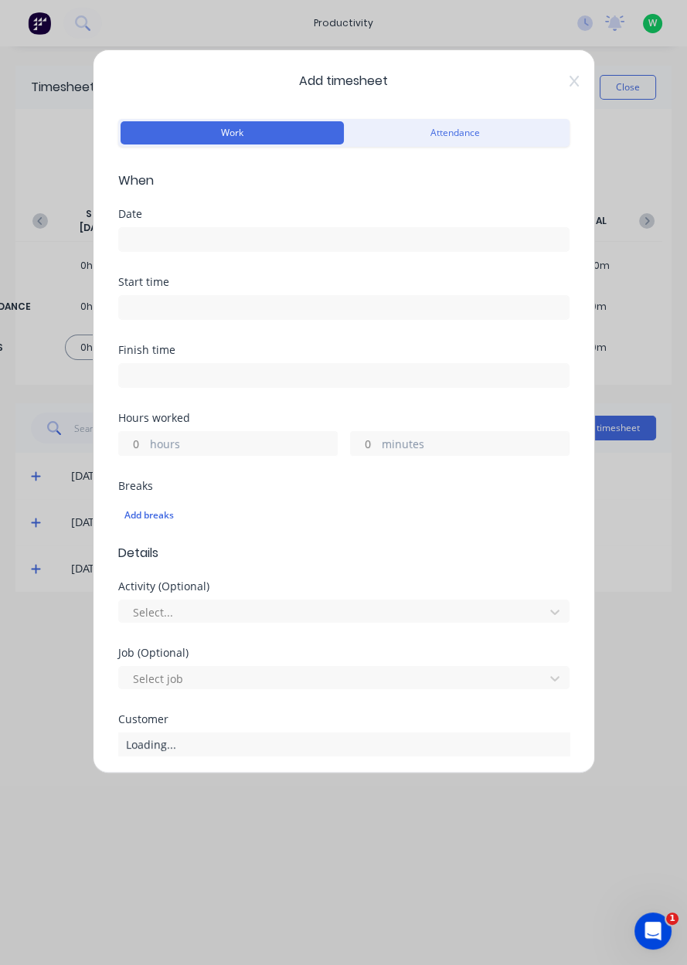
click at [234, 236] on input at bounding box center [344, 239] width 450 height 23
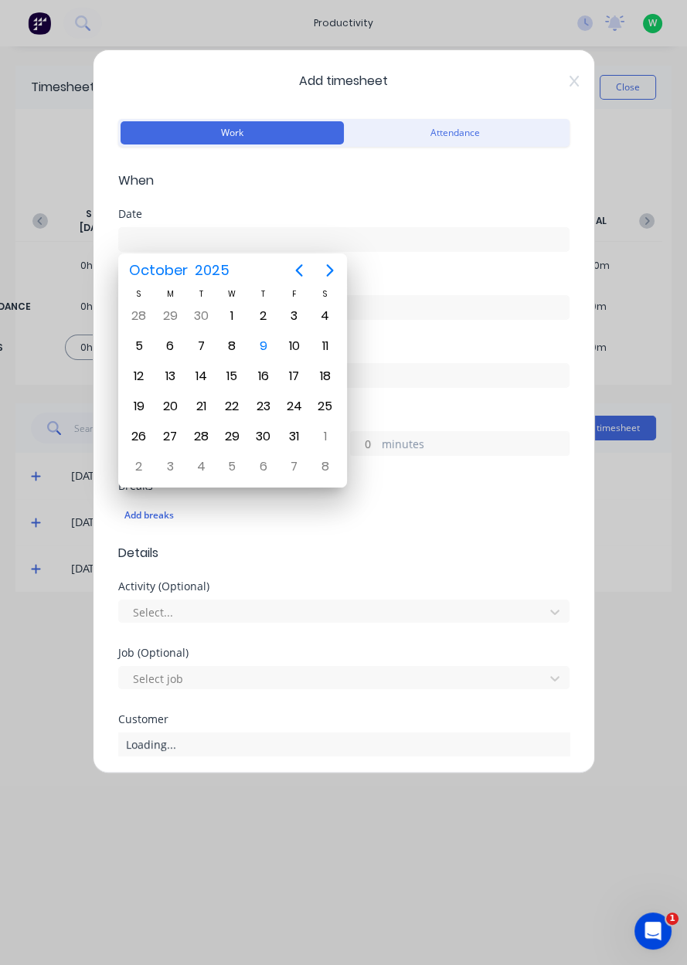
click at [271, 347] on div "9" at bounding box center [263, 346] width 23 height 23
type input "[DATE]"
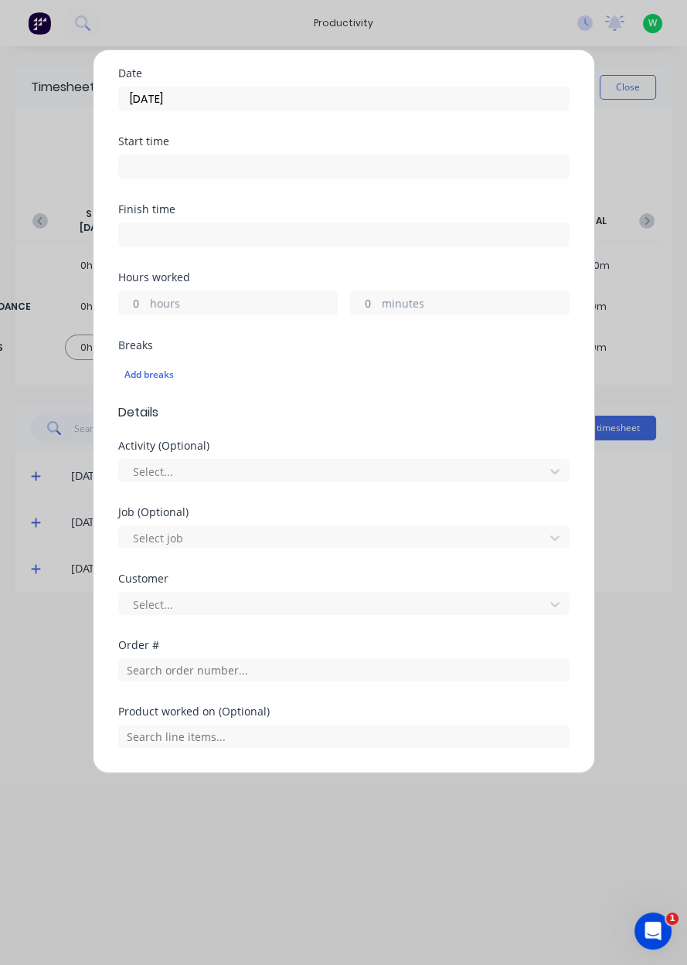
scroll to position [163, 0]
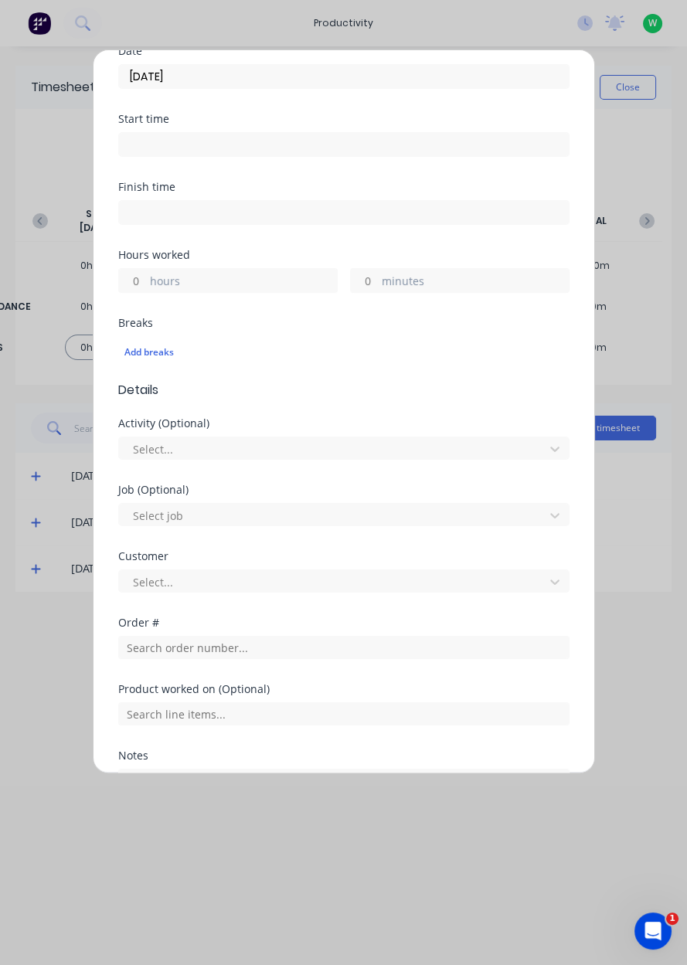
click at [138, 284] on input "hours" at bounding box center [132, 280] width 27 height 23
type input "1"
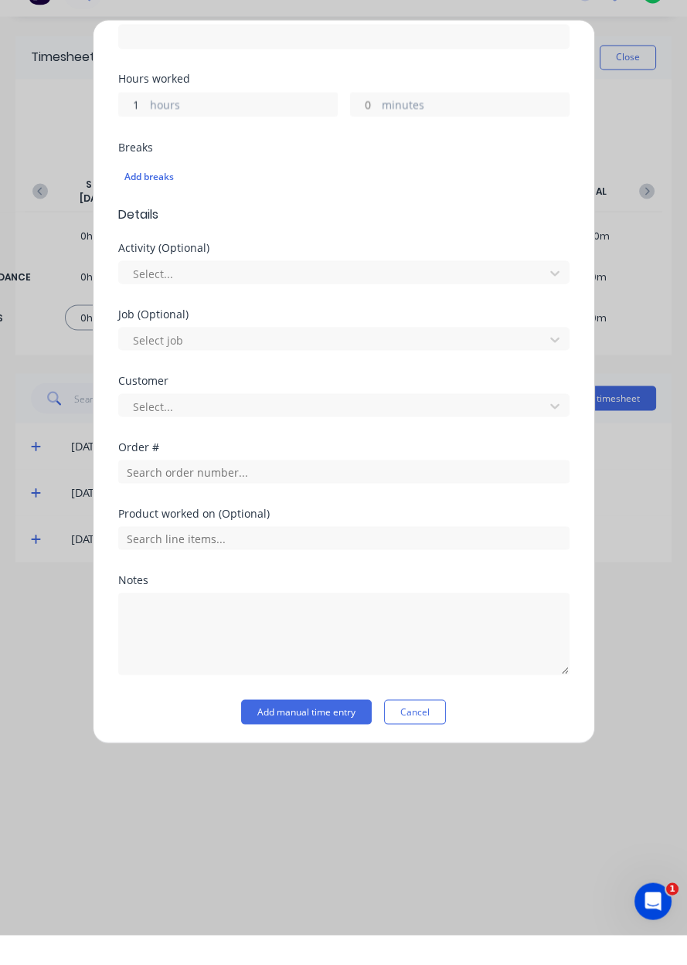
scroll to position [256, 0]
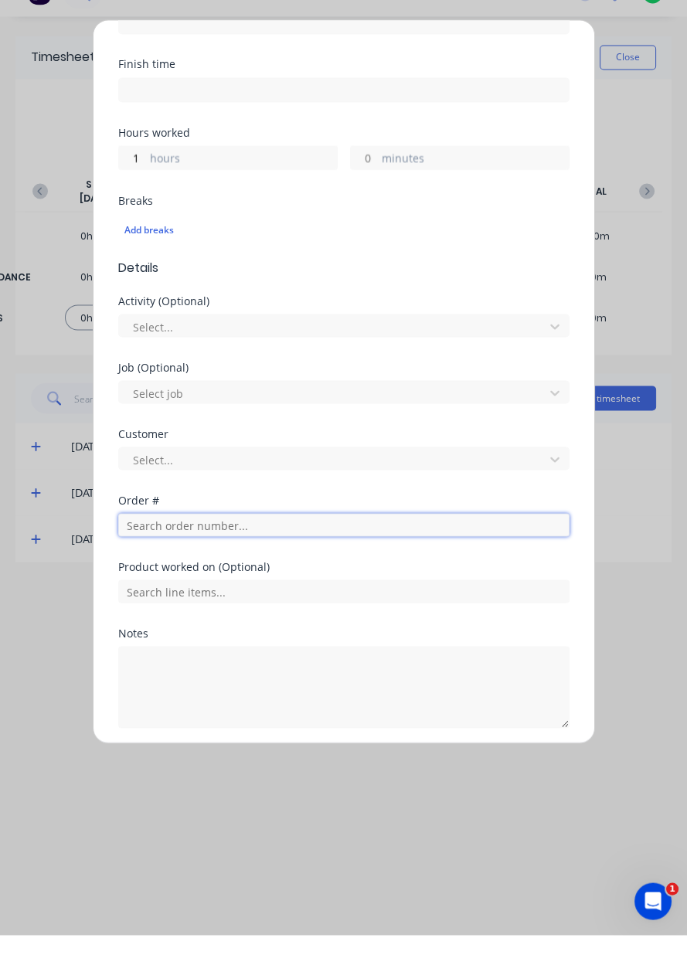
click at [174, 552] on input "text" at bounding box center [343, 554] width 451 height 23
type input "17483"
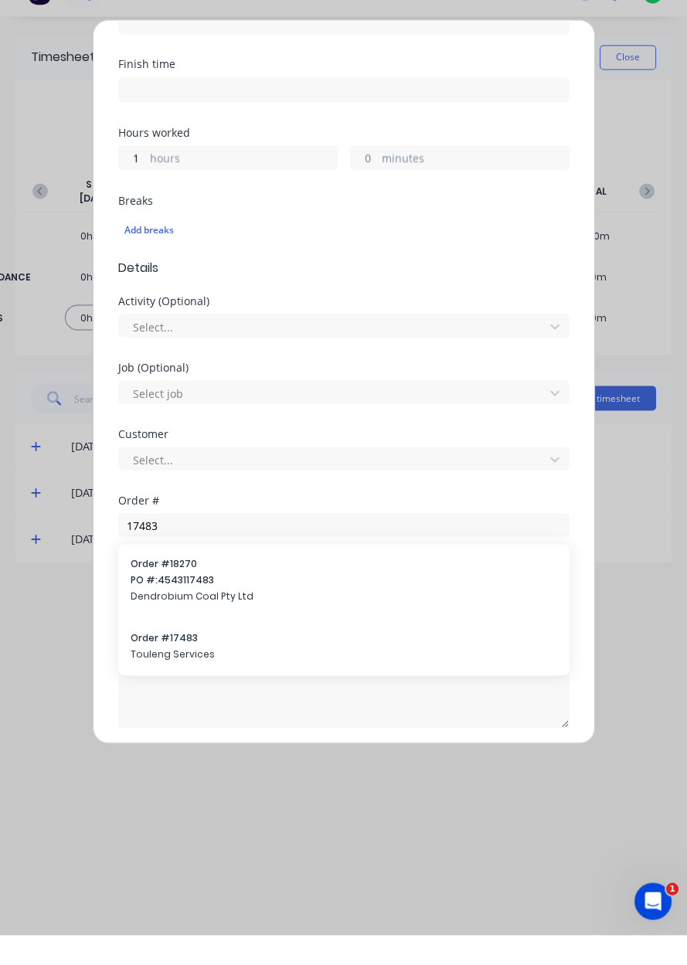
click at [175, 673] on div "Order # 17483 Touleng Services" at bounding box center [344, 677] width 427 height 32
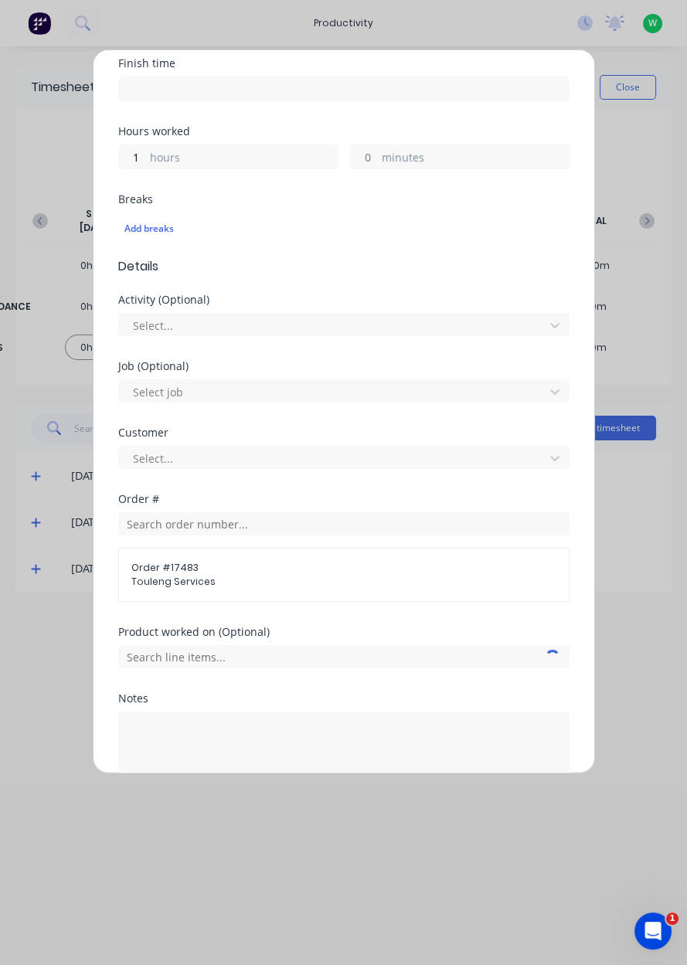
scroll to position [322, 0]
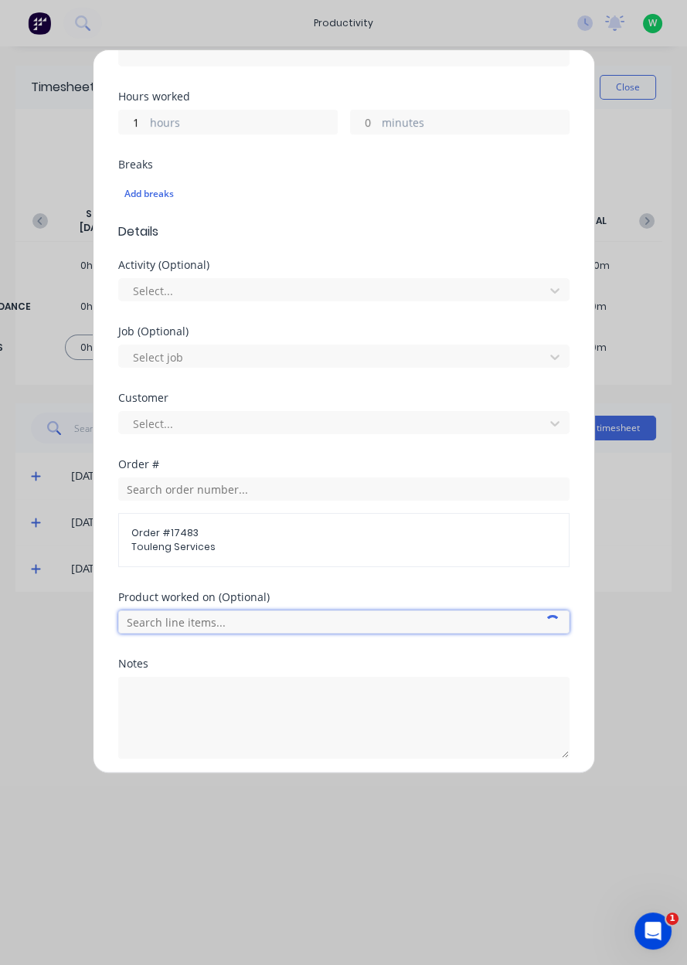
click at [343, 627] on input "text" at bounding box center [343, 622] width 451 height 23
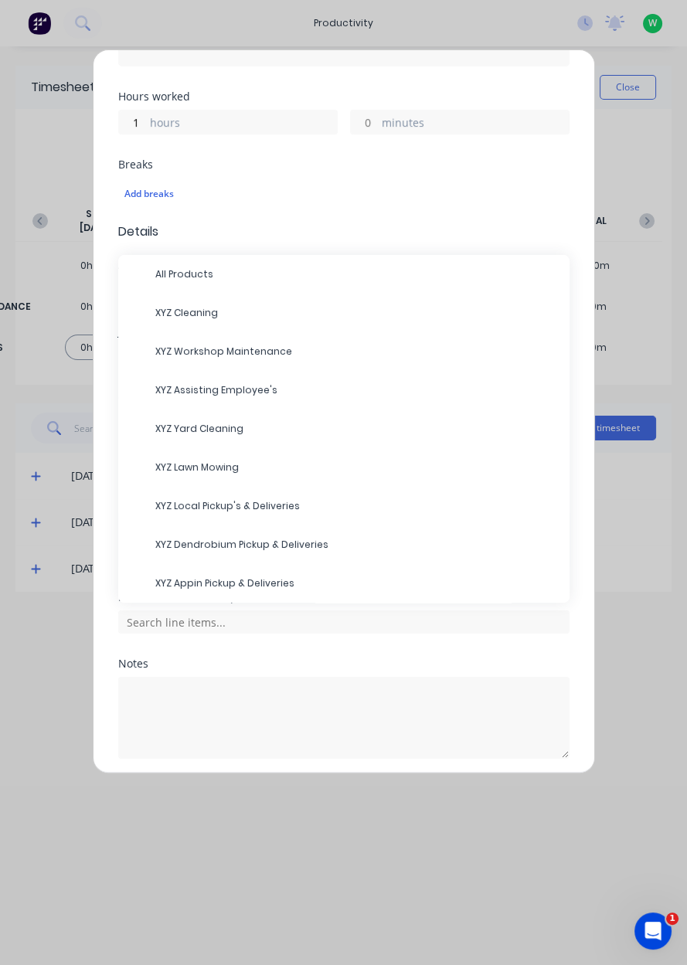
click at [250, 388] on span "XYZ Assisting Employee's" at bounding box center [356, 390] width 402 height 14
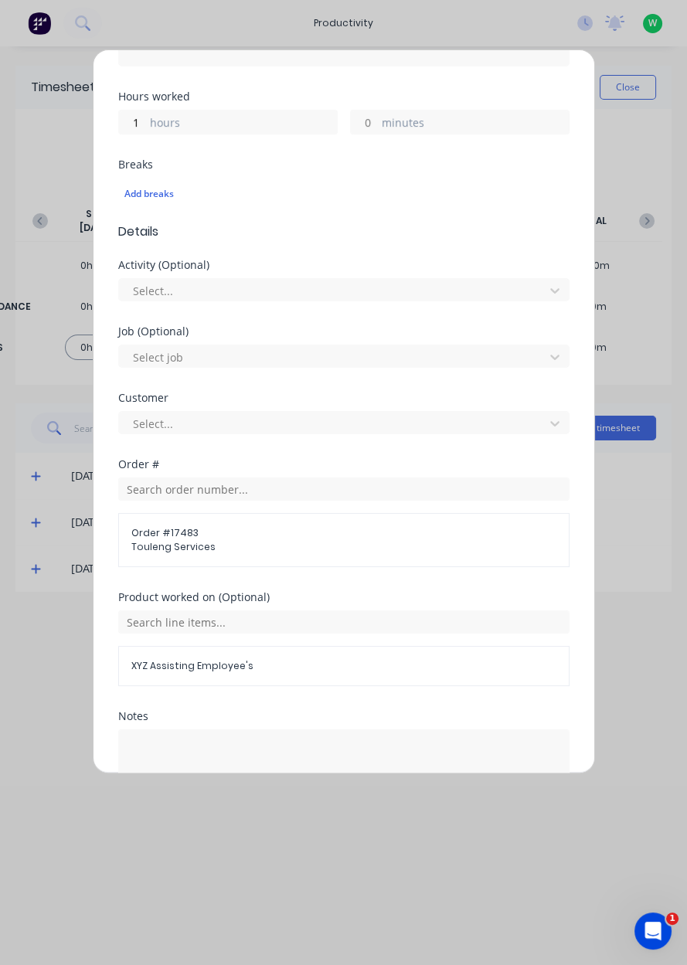
scroll to position [373, 0]
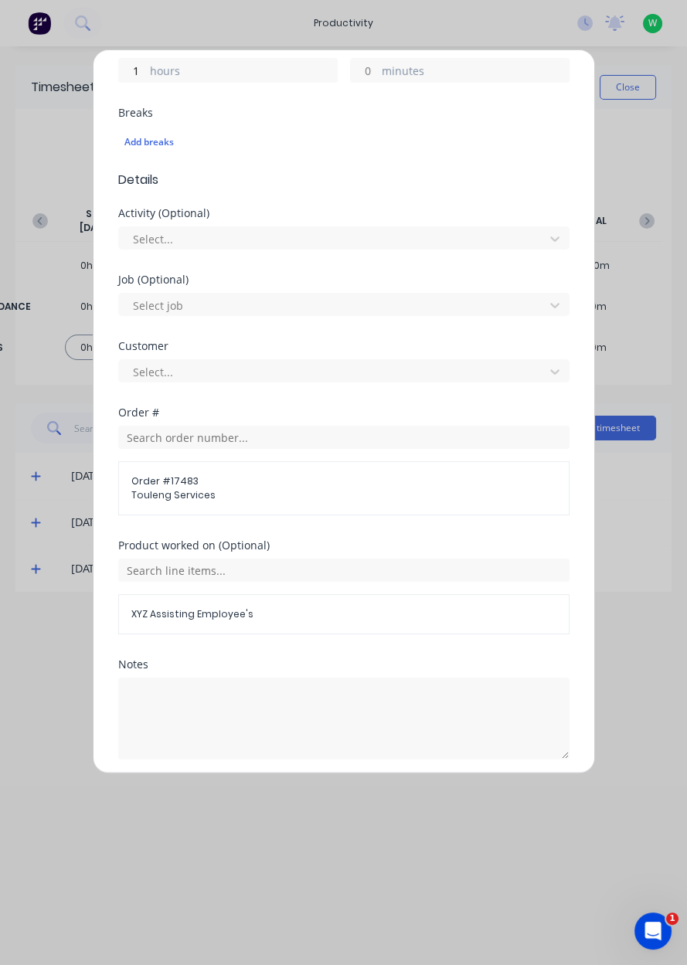
click at [319, 797] on button "Add manual time entry" at bounding box center [306, 797] width 131 height 25
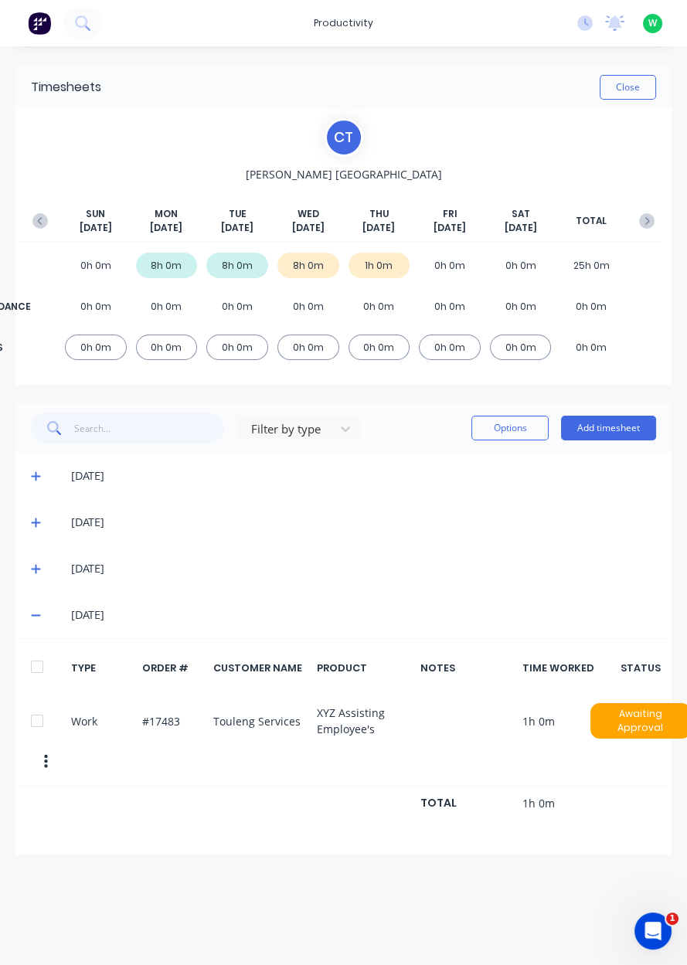
click at [618, 429] on button "Add timesheet" at bounding box center [608, 428] width 95 height 25
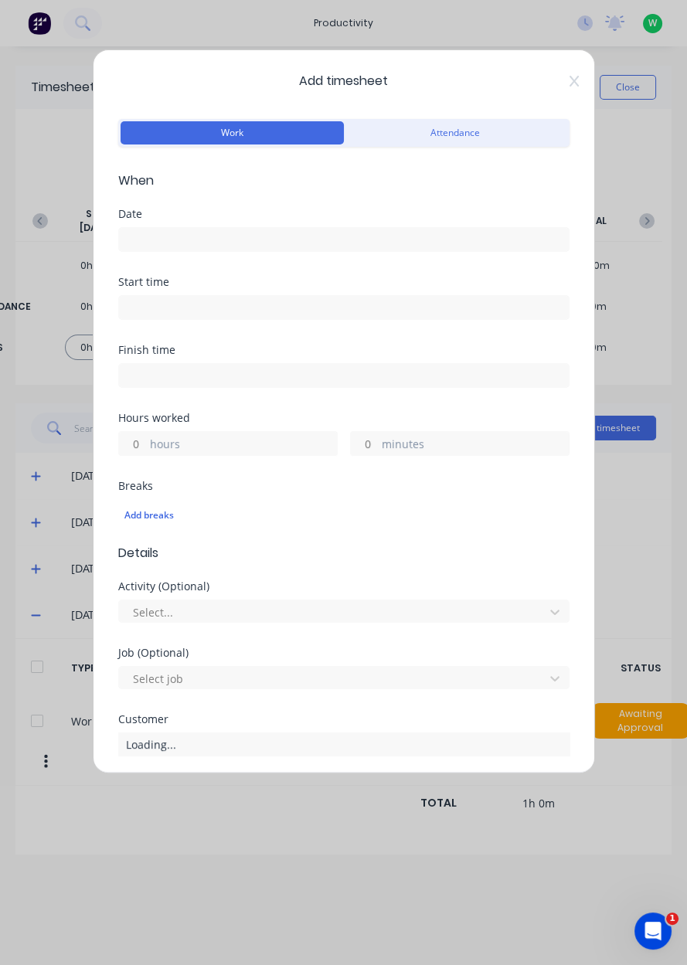
click at [223, 241] on input at bounding box center [344, 239] width 450 height 23
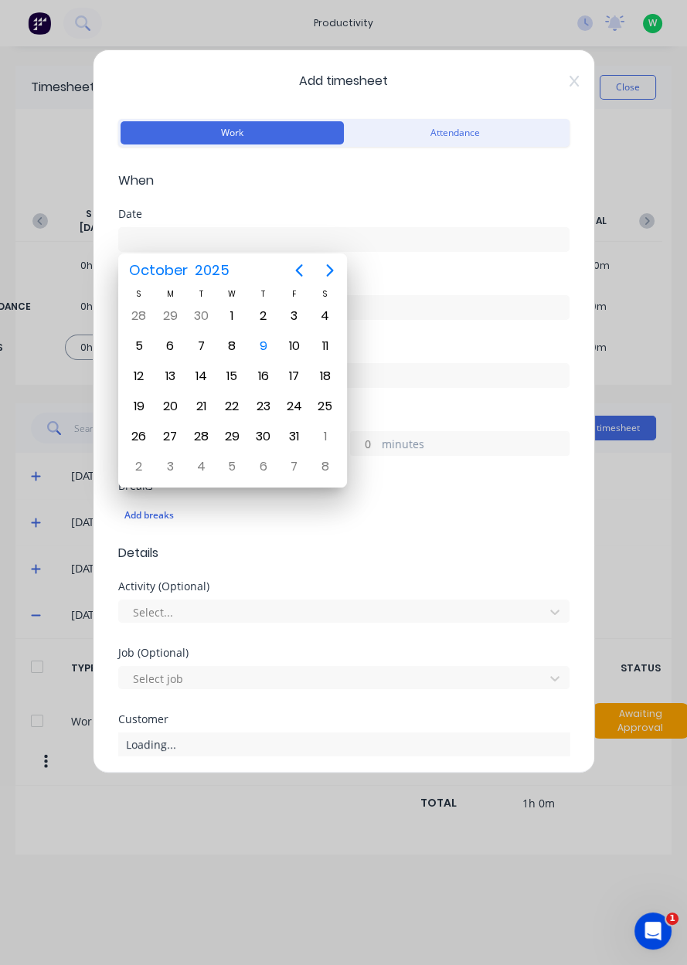
click at [263, 344] on div "9" at bounding box center [263, 346] width 23 height 23
type input "[DATE]"
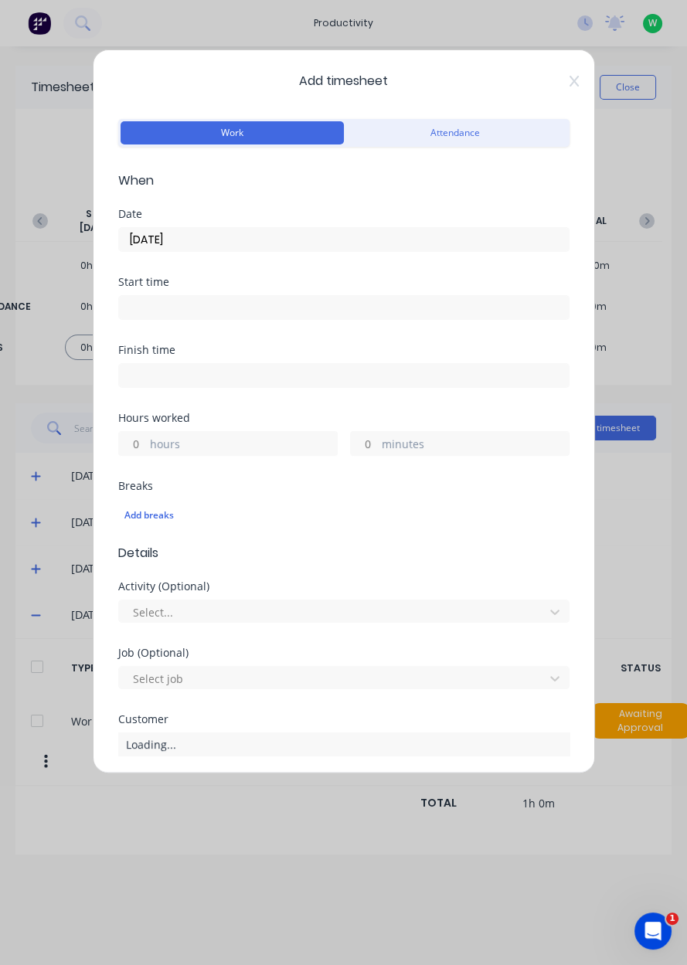
click at [133, 444] on input "hours" at bounding box center [132, 443] width 27 height 23
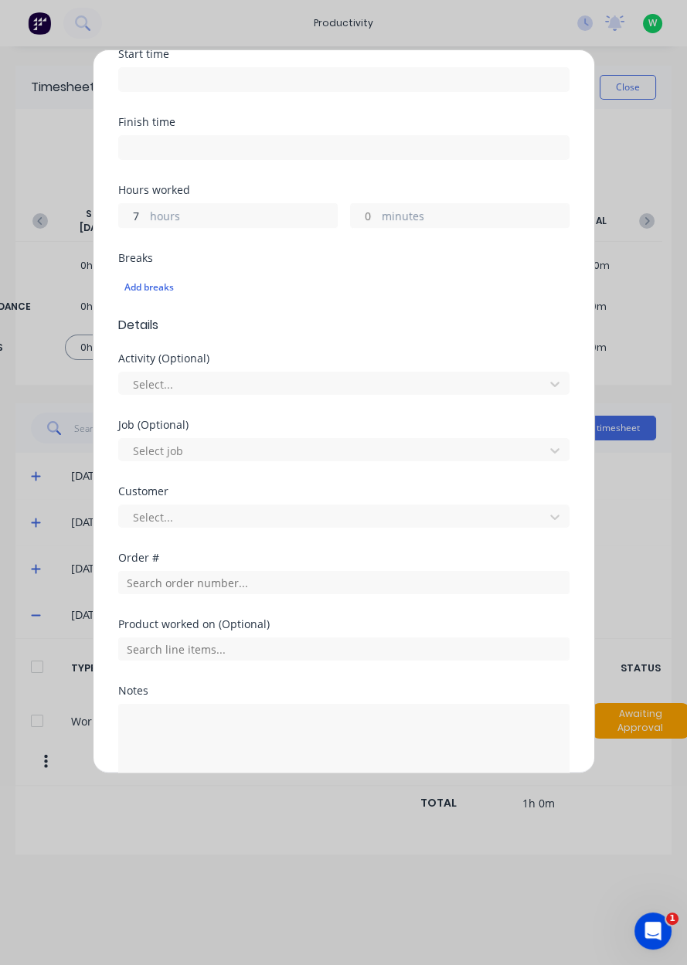
scroll to position [229, 0]
type input "7"
click at [171, 217] on label "hours" at bounding box center [243, 216] width 187 height 19
click at [146, 217] on input "7" at bounding box center [132, 214] width 27 height 23
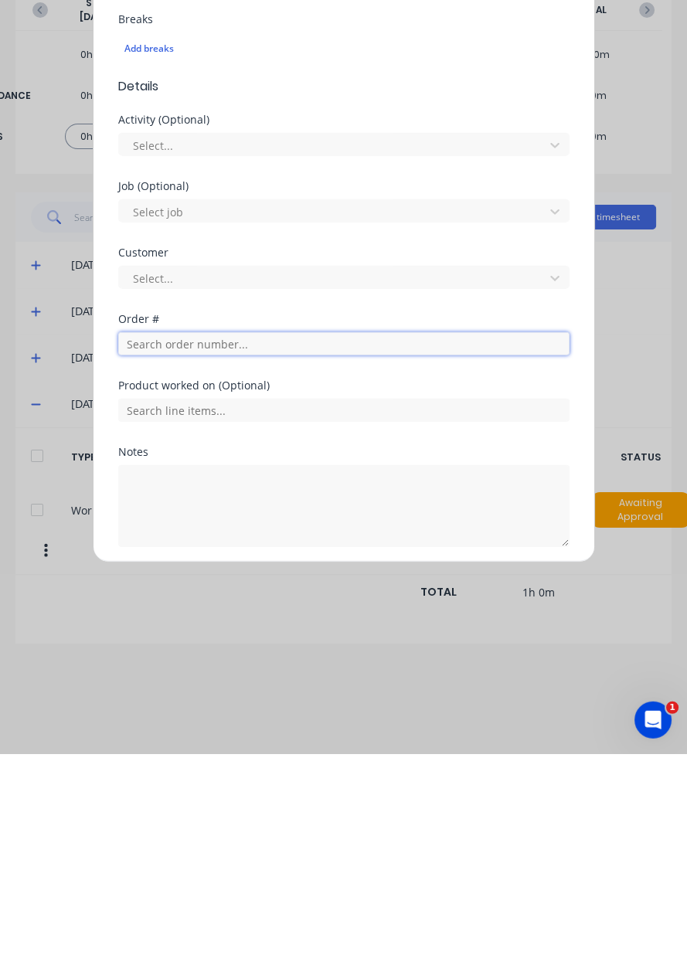
click at [148, 556] on input "text" at bounding box center [343, 554] width 451 height 23
type input "18788"
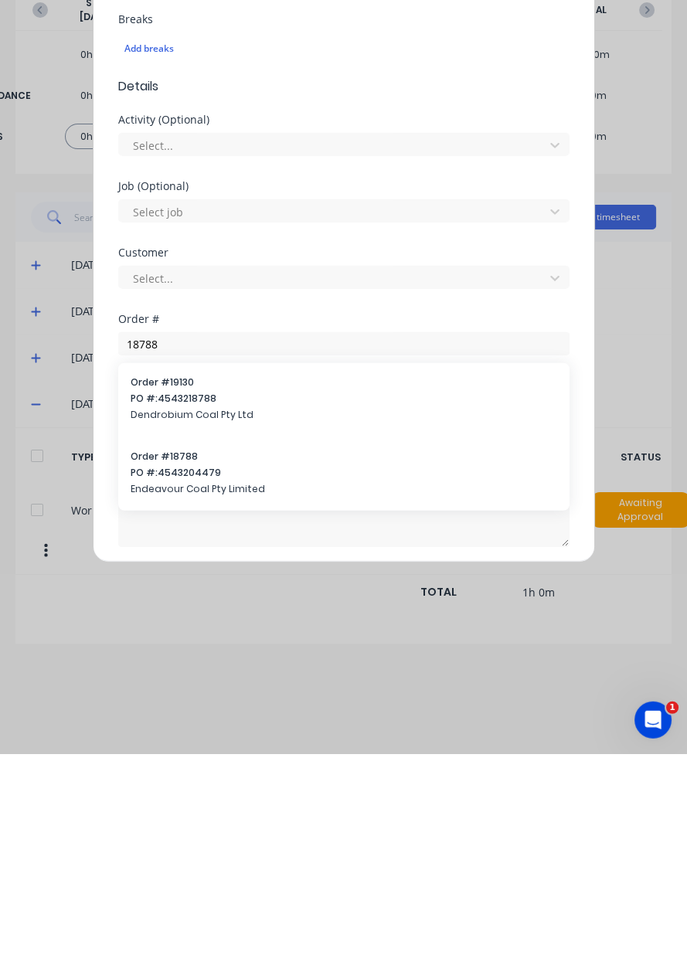
click at [177, 689] on div "Order # 18788 PO #: 4543204479 Endeavour Coal Pty Limited" at bounding box center [344, 685] width 427 height 49
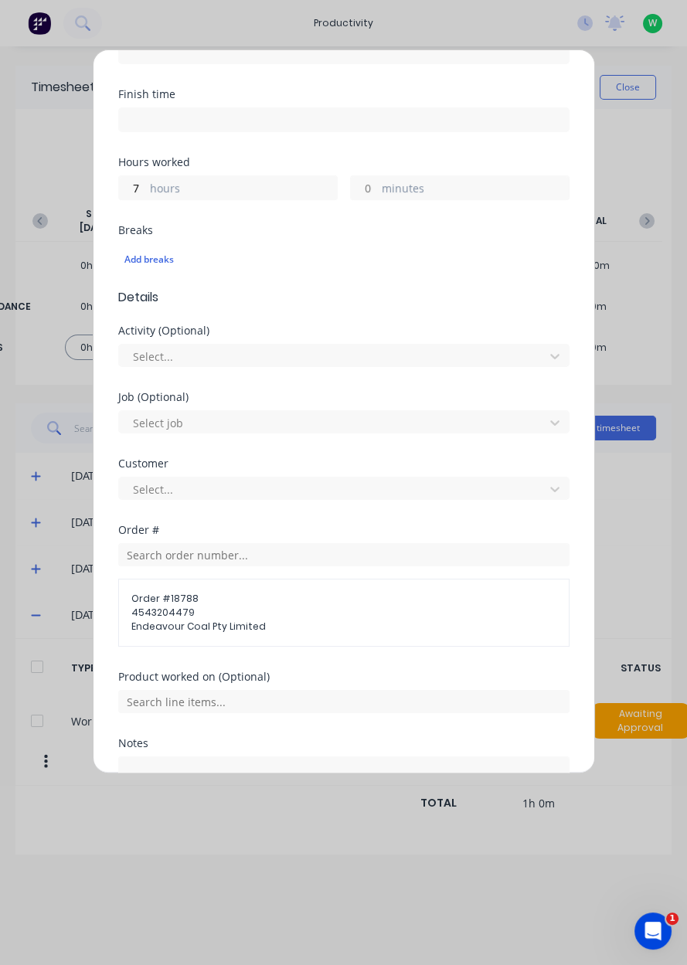
scroll to position [335, 0]
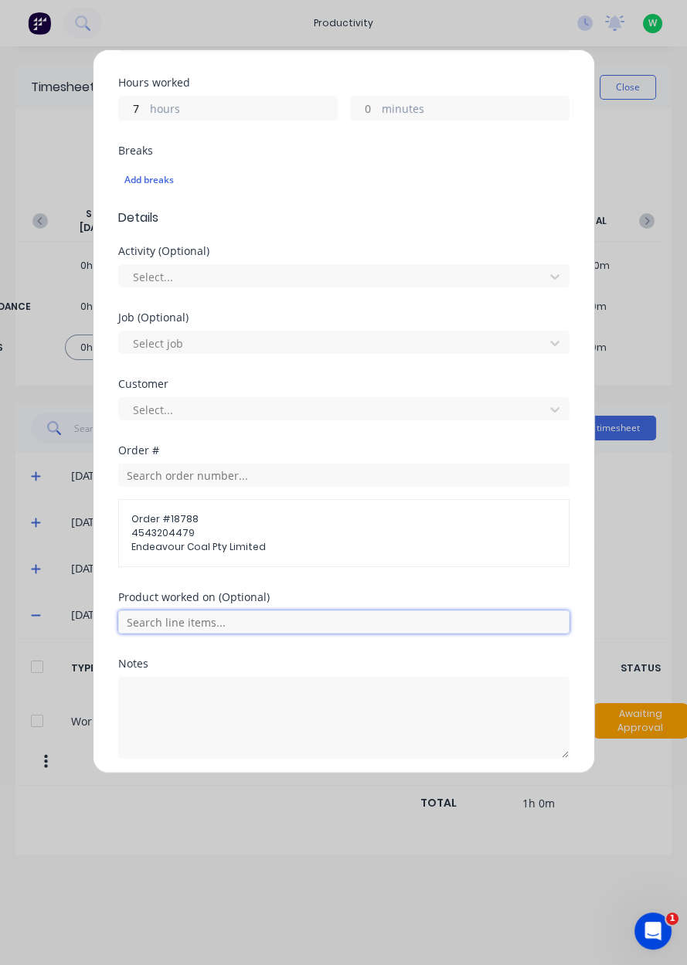
click at [213, 622] on input "text" at bounding box center [343, 622] width 451 height 23
click at [225, 700] on span "Repair Bucket BKTA101" at bounding box center [356, 700] width 402 height 14
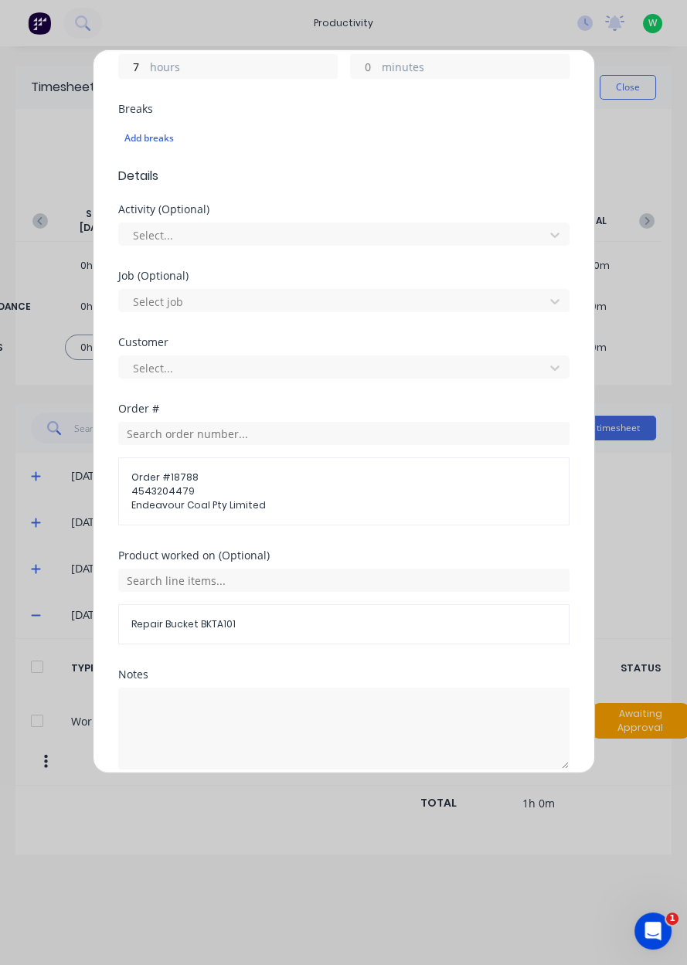
scroll to position [388, 0]
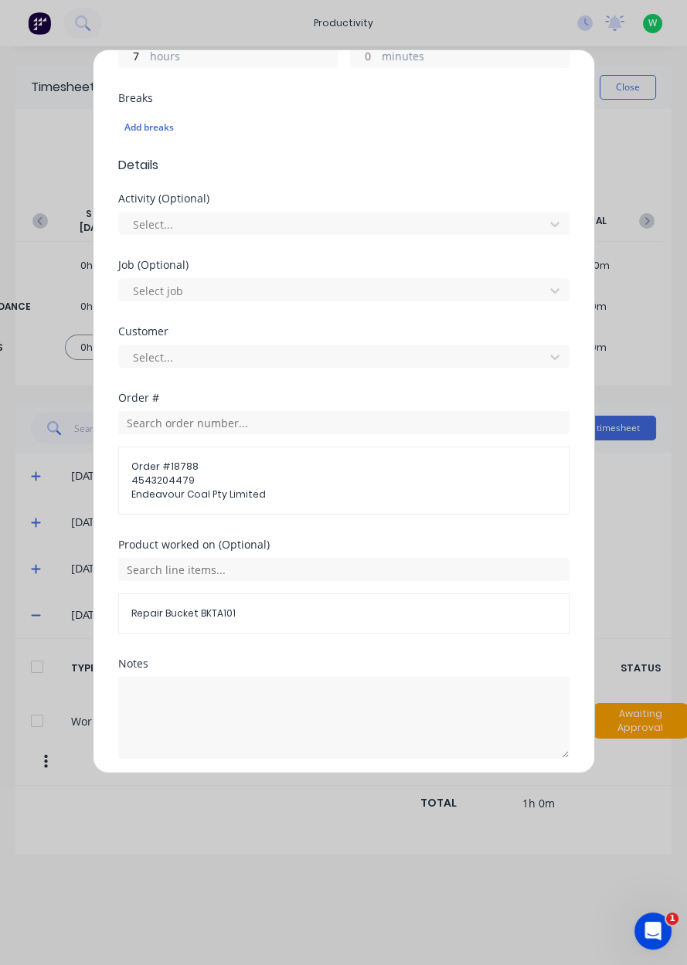
click at [313, 795] on button "Add manual time entry" at bounding box center [306, 796] width 131 height 25
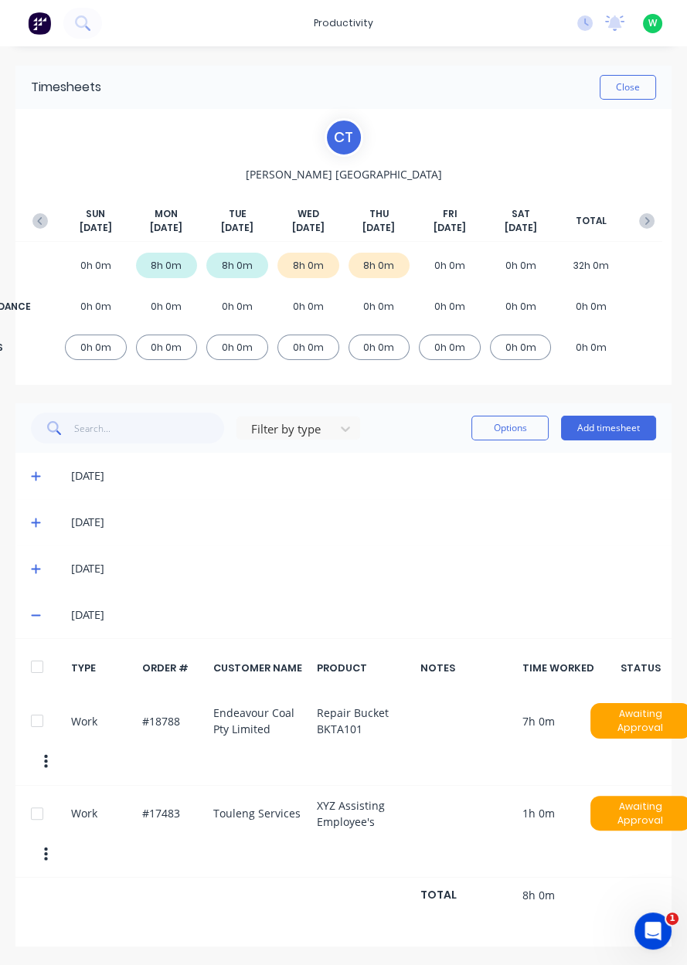
click at [632, 90] on button "Close" at bounding box center [628, 87] width 56 height 25
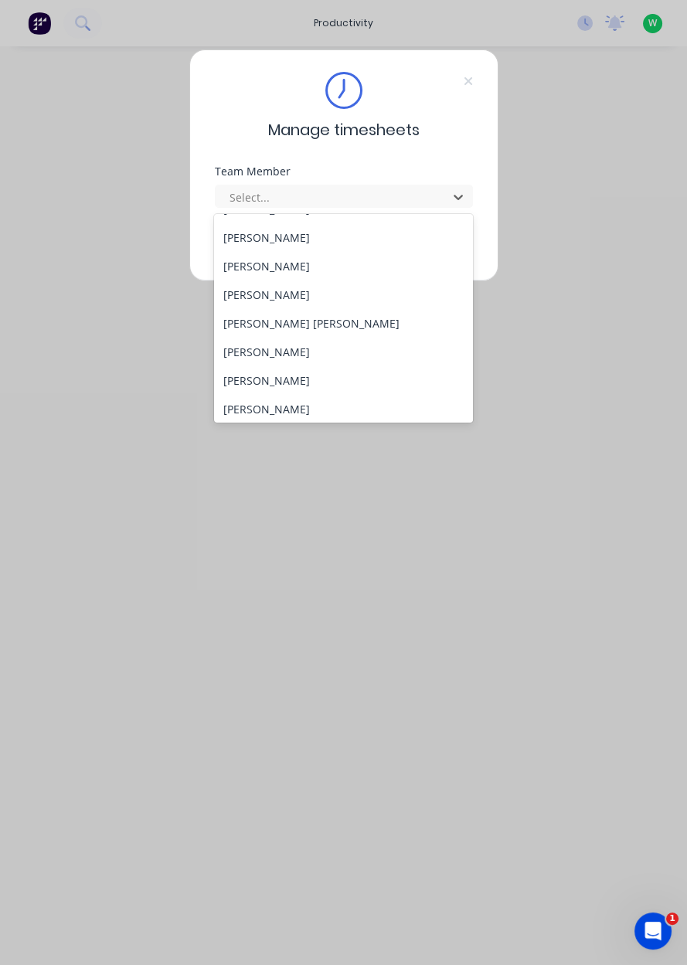
scroll to position [195, 0]
click at [274, 326] on div "[PERSON_NAME] [PERSON_NAME]" at bounding box center [343, 322] width 259 height 29
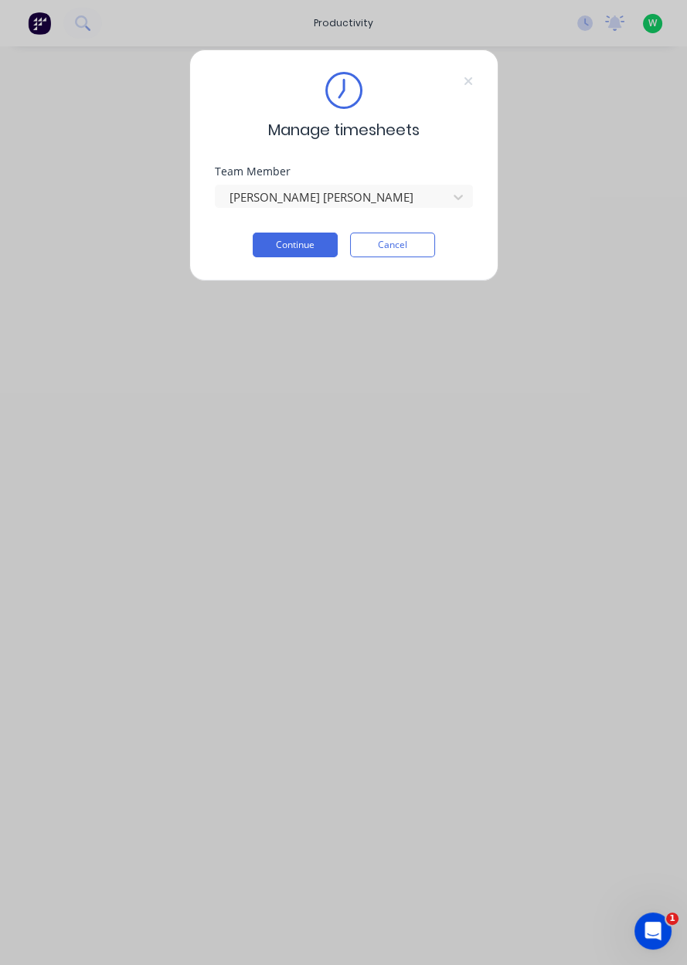
click at [307, 248] on button "Continue" at bounding box center [295, 245] width 85 height 25
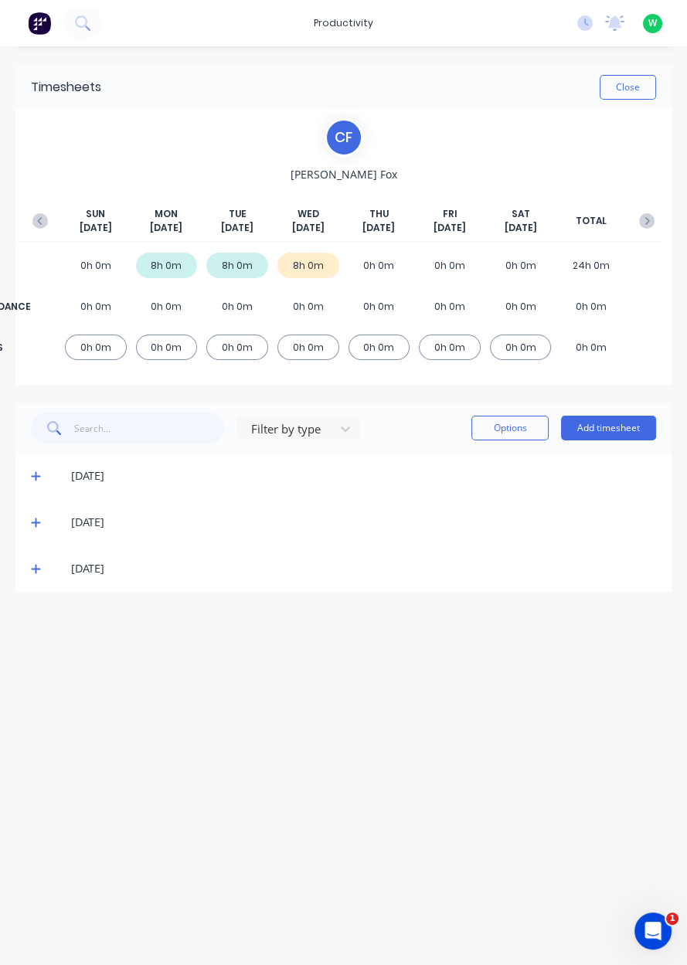
click at [612, 431] on button "Add timesheet" at bounding box center [608, 428] width 95 height 25
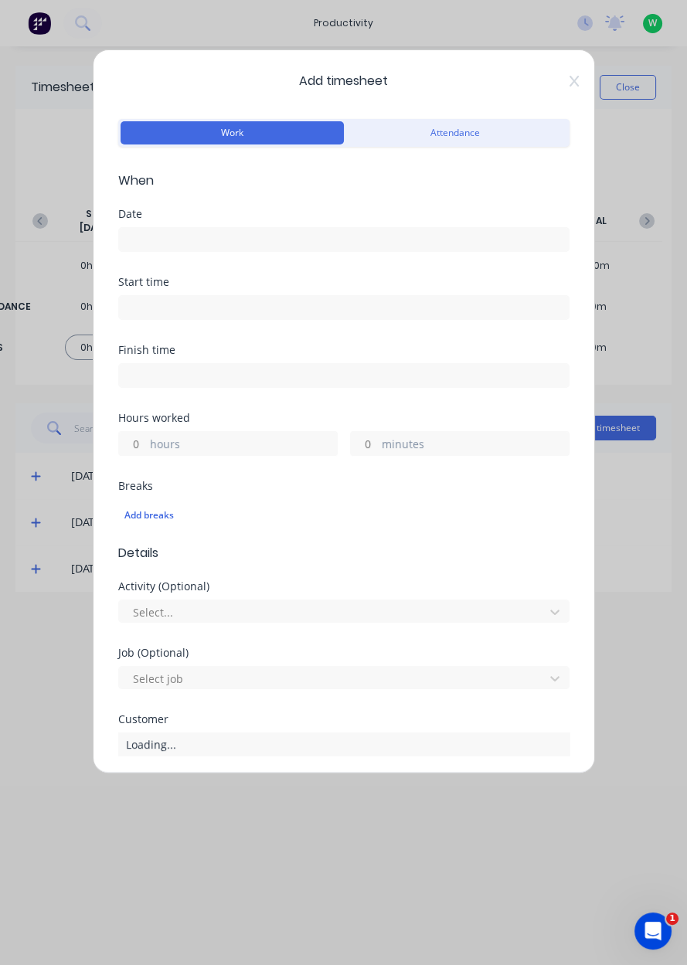
click at [386, 240] on input at bounding box center [344, 239] width 450 height 23
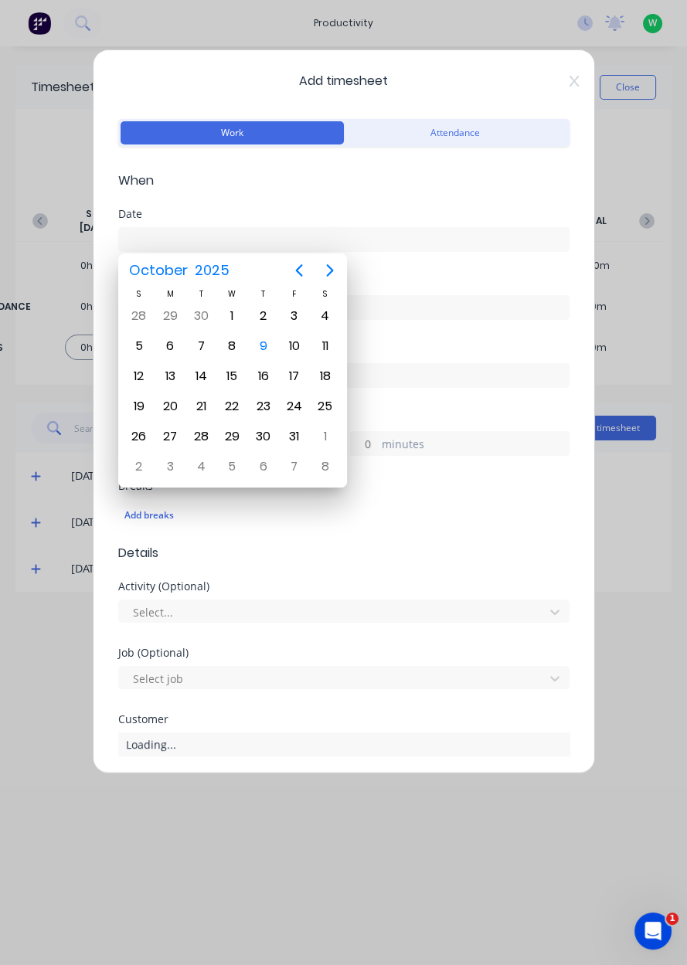
click at [263, 343] on div "9" at bounding box center [263, 346] width 23 height 23
type input "[DATE]"
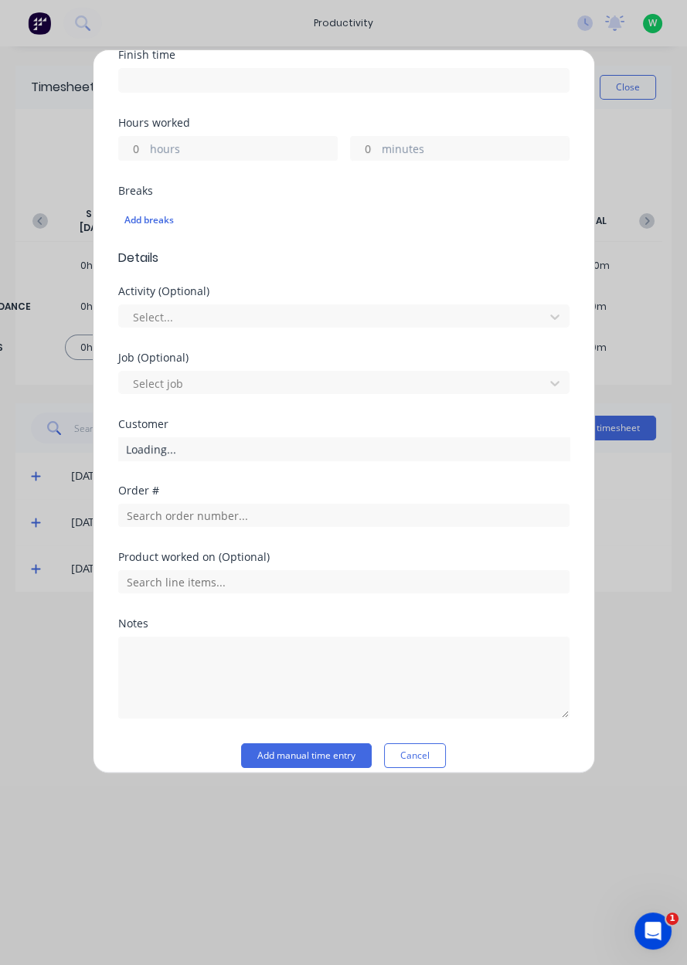
scroll to position [309, 0]
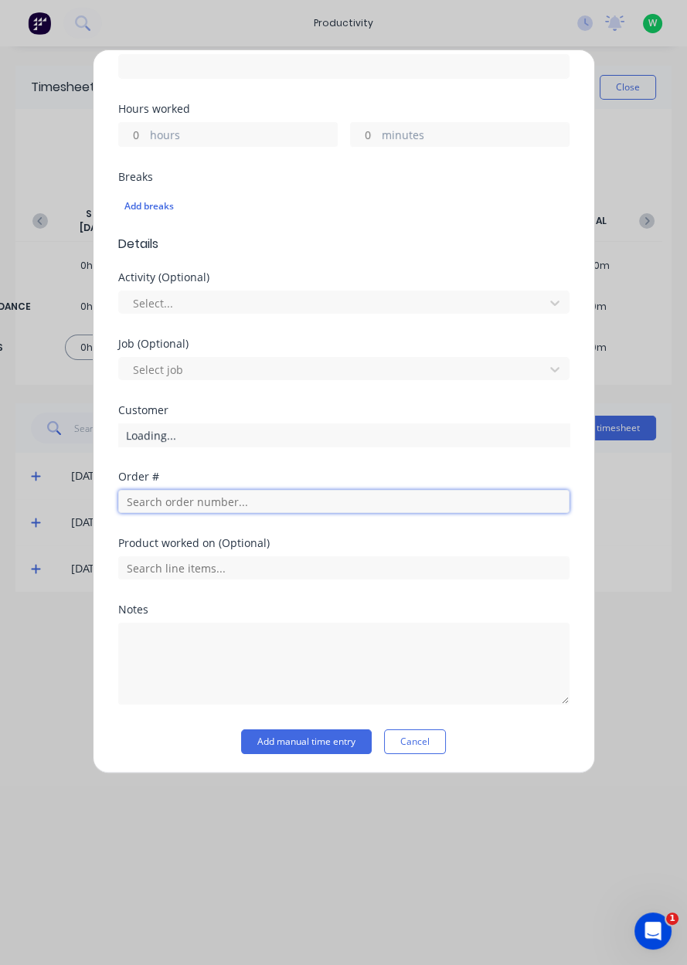
click at [293, 503] on input "text" at bounding box center [343, 501] width 451 height 23
type input "17943"
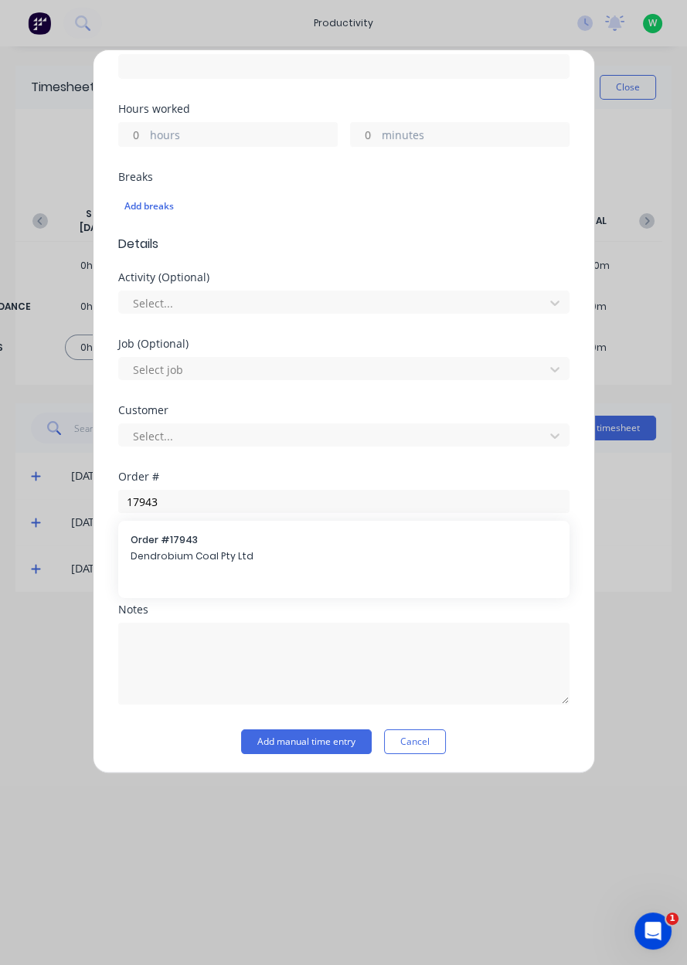
click at [303, 557] on span "Dendrobium Coal Pty Ltd" at bounding box center [344, 557] width 427 height 14
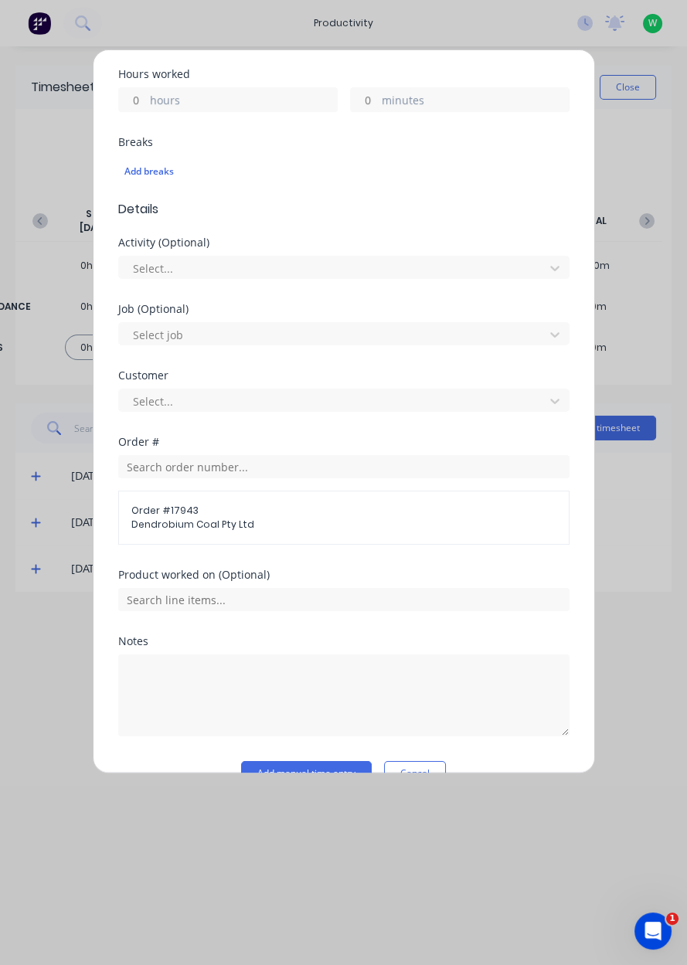
scroll to position [356, 0]
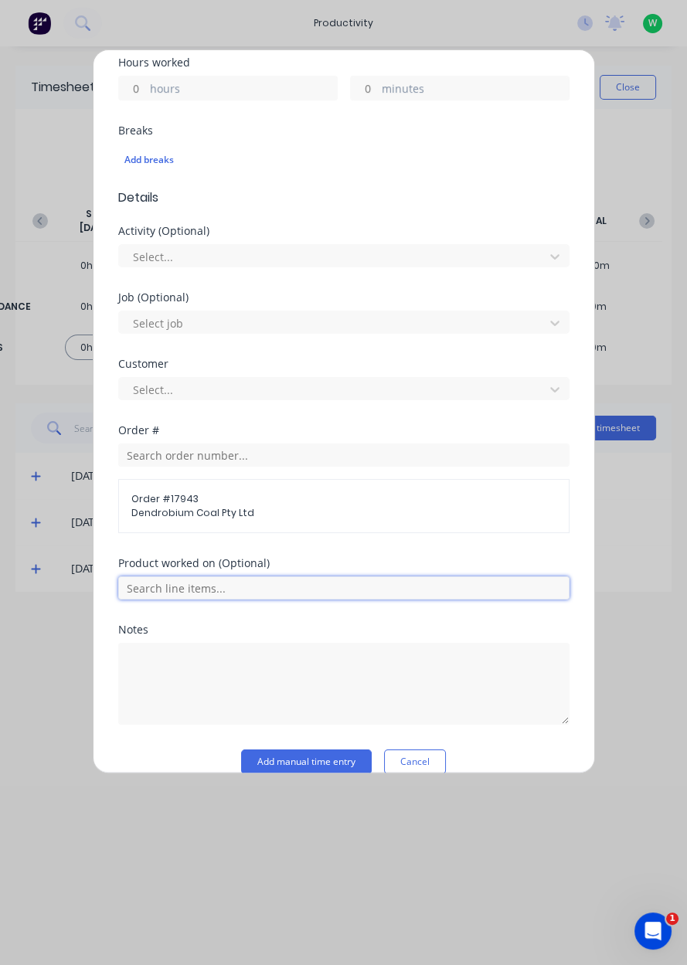
click at [397, 591] on input "text" at bounding box center [343, 588] width 451 height 23
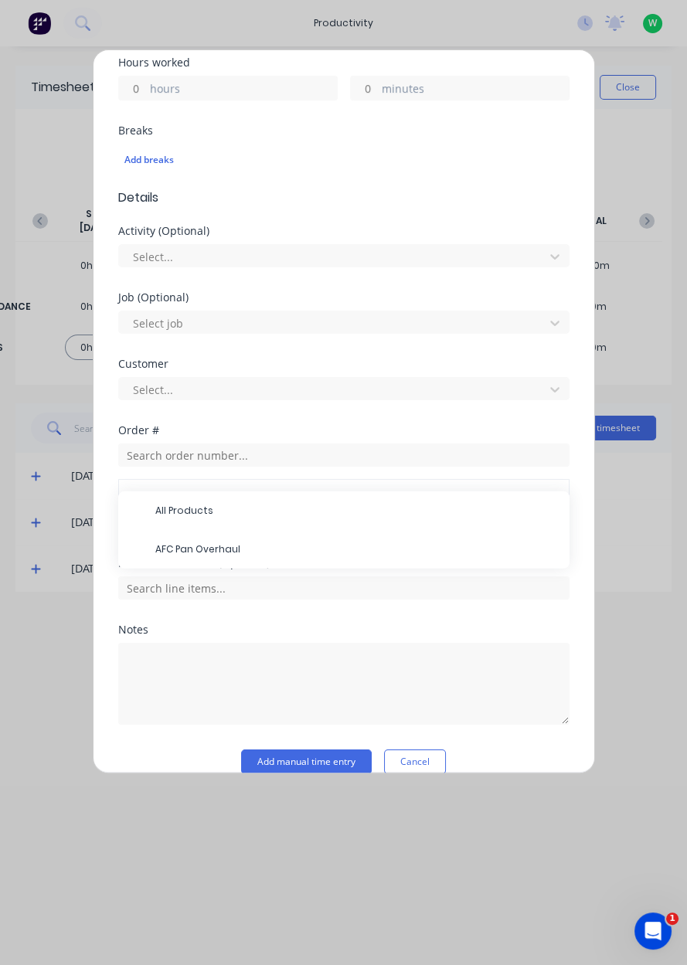
click at [341, 550] on span "AFC Pan Overhaul" at bounding box center [356, 550] width 402 height 14
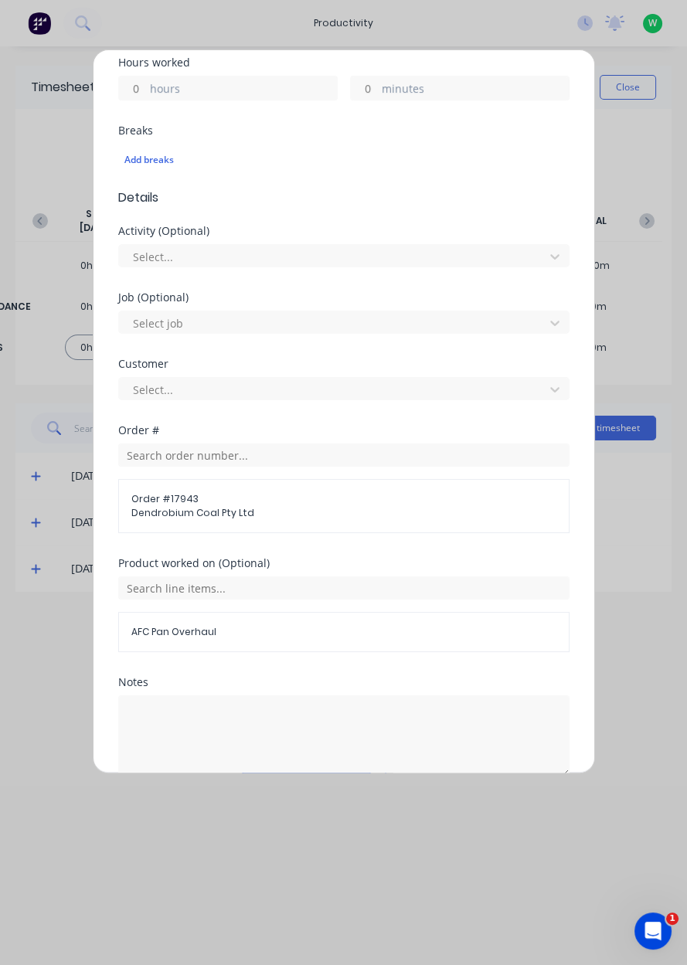
scroll to position [427, 0]
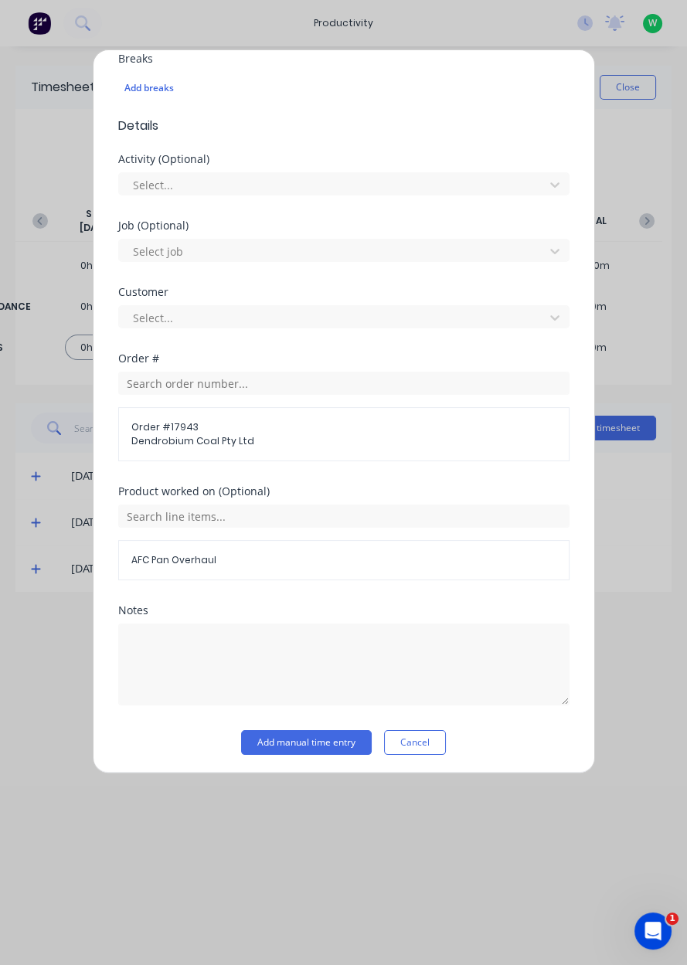
click at [313, 745] on button "Add manual time entry" at bounding box center [306, 742] width 131 height 25
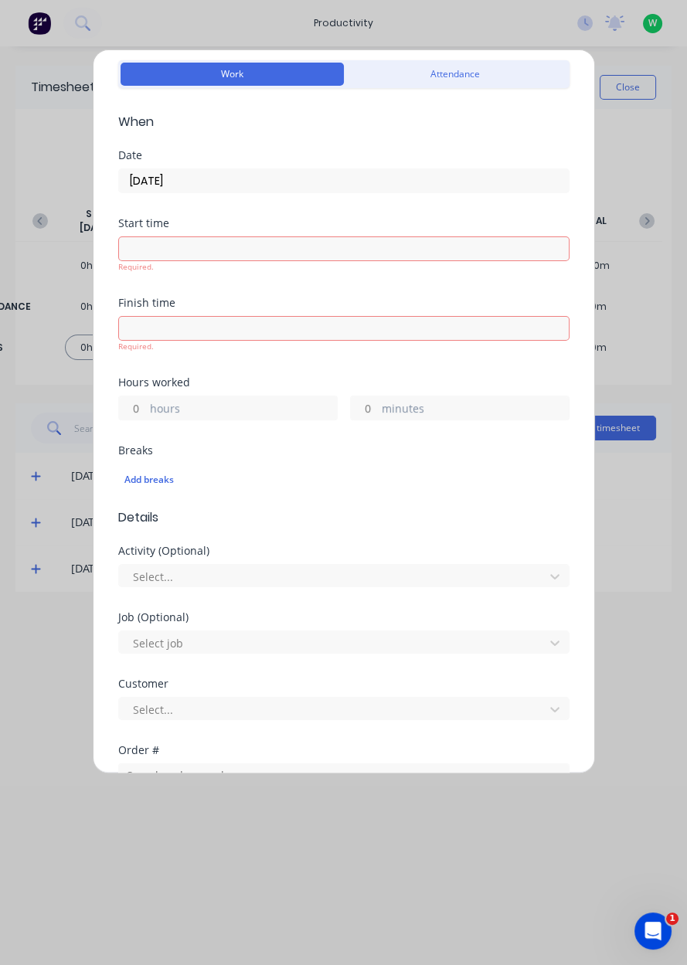
scroll to position [0, 0]
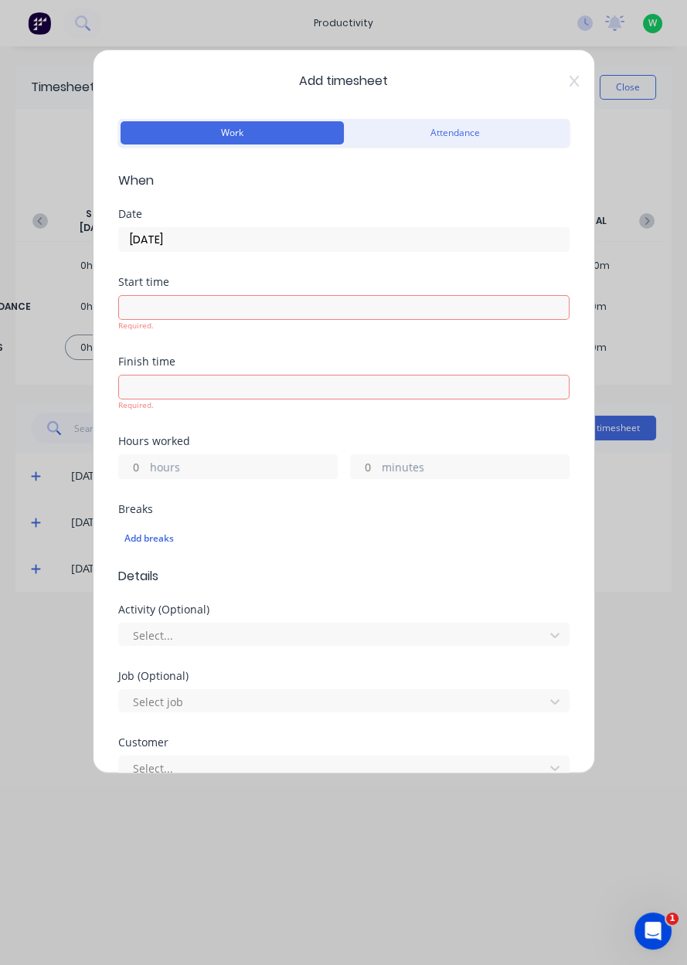
click at [206, 469] on label "hours" at bounding box center [243, 468] width 187 height 19
click at [146, 469] on input "hours" at bounding box center [132, 466] width 27 height 23
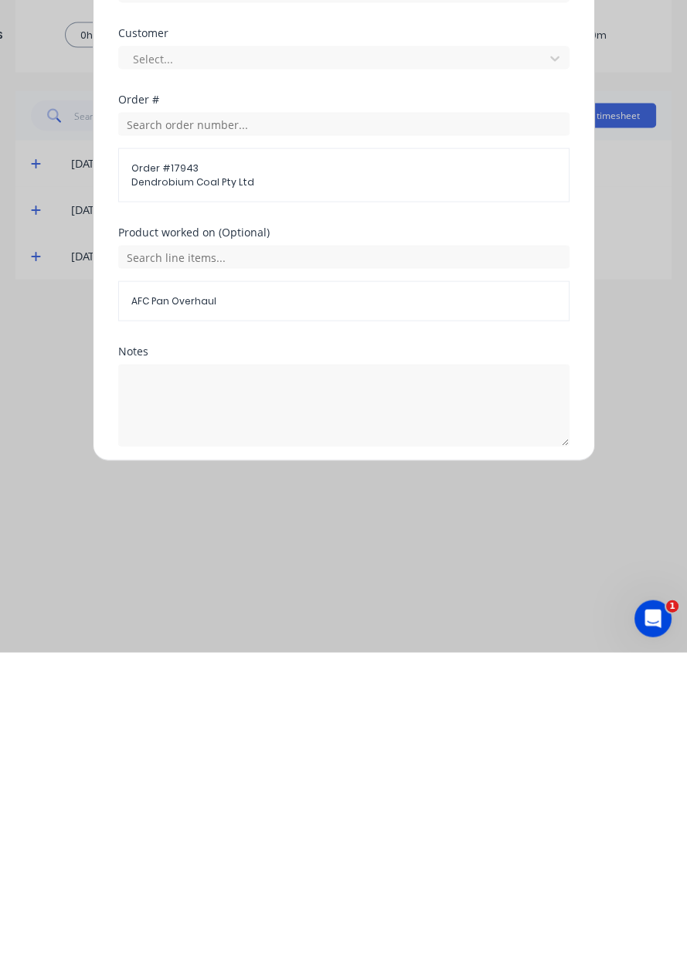
type input "8"
click at [329, 788] on button "Add manual time entry" at bounding box center [306, 796] width 131 height 25
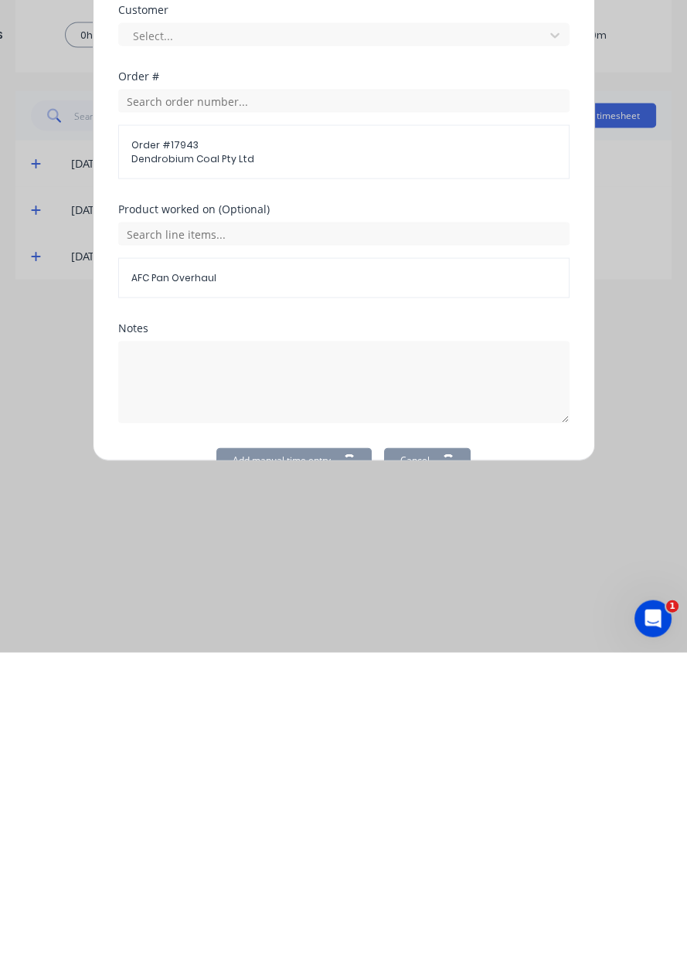
scroll to position [373, 0]
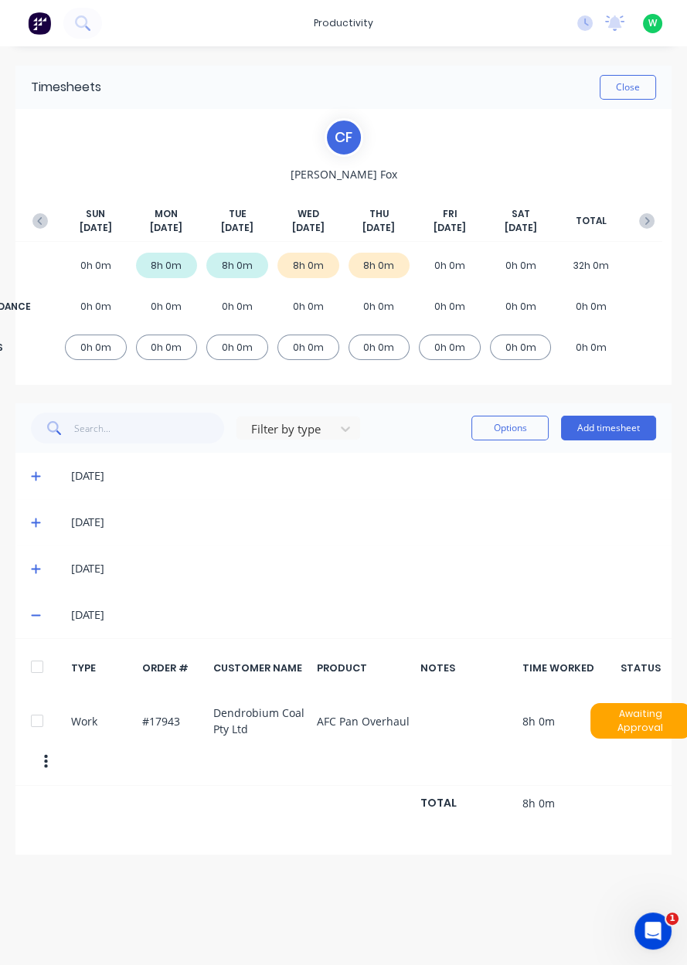
click at [35, 620] on span at bounding box center [38, 615] width 15 height 15
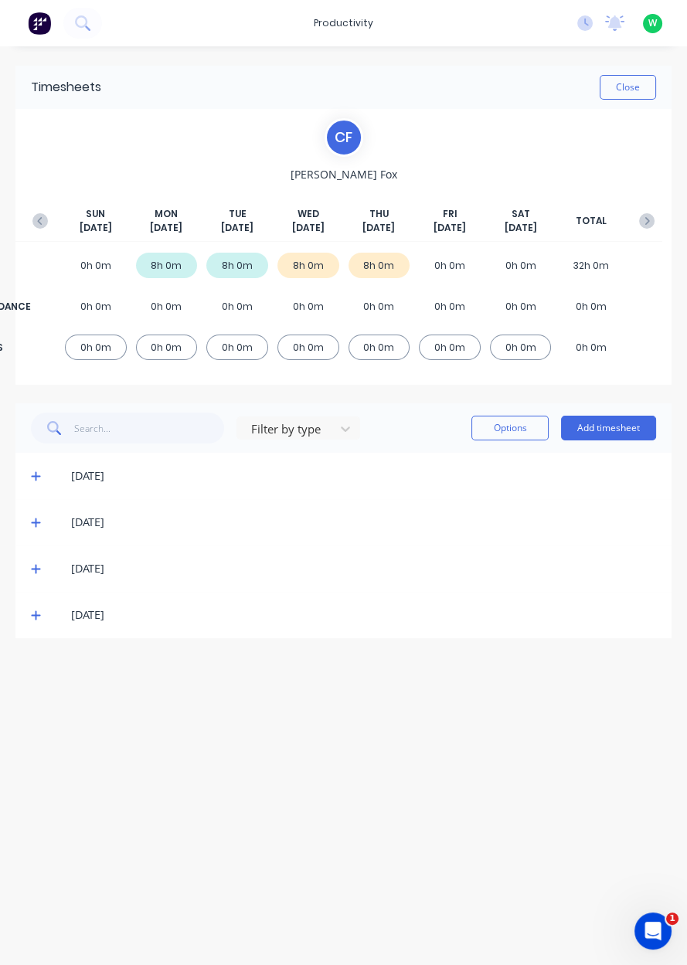
click at [33, 475] on icon at bounding box center [35, 476] width 9 height 9
